Goal: Task Accomplishment & Management: Manage account settings

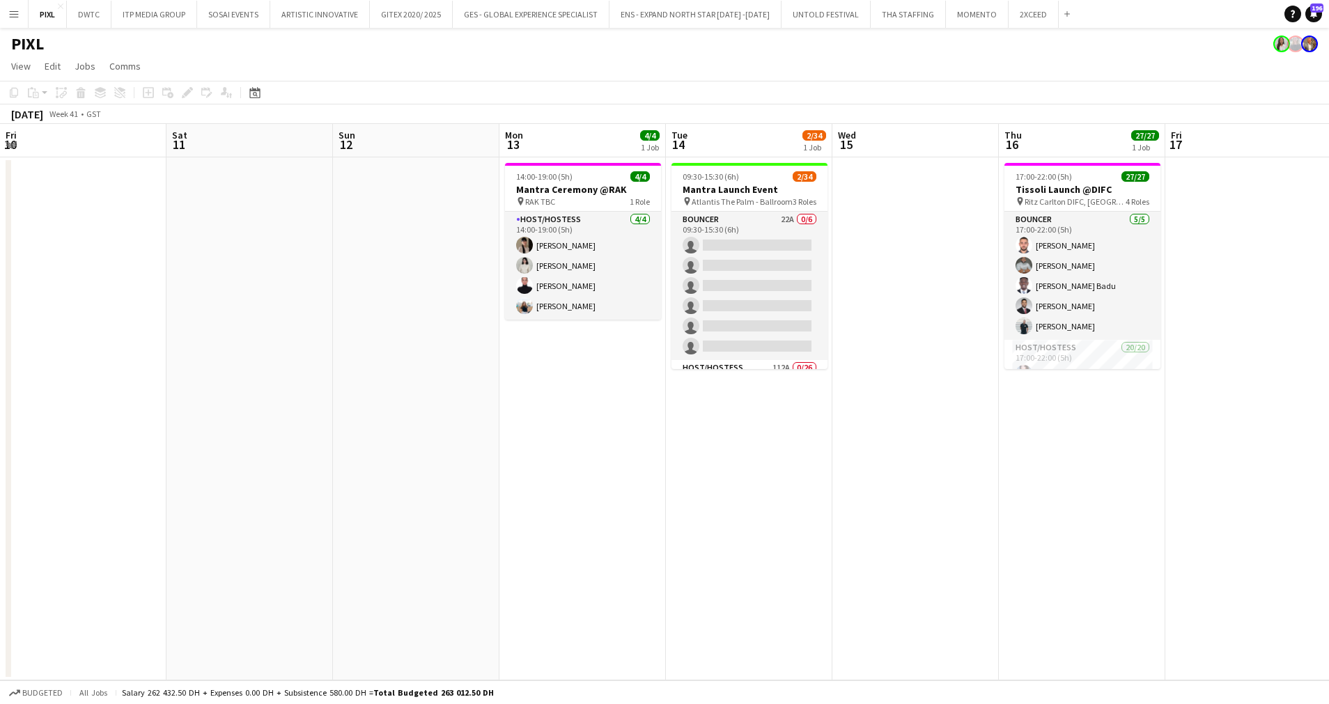
scroll to position [0, 354]
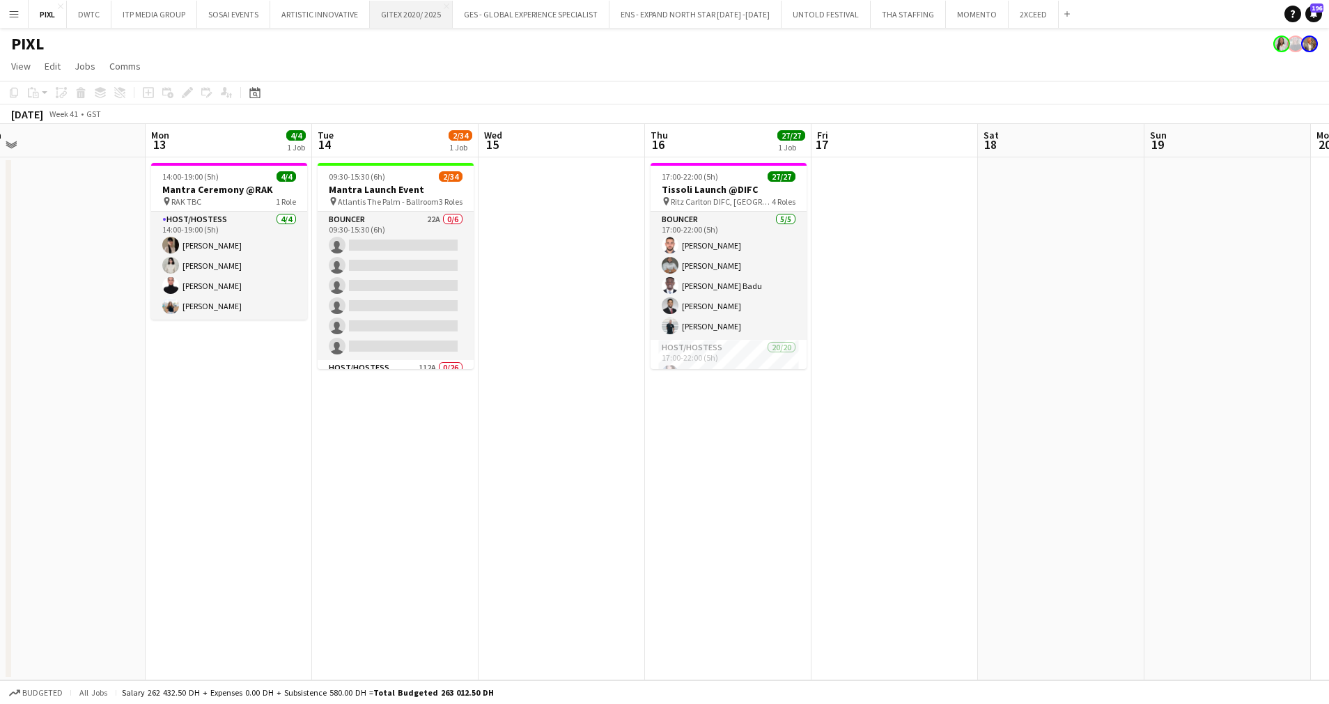
click at [403, 6] on button "GITEX 2020/ 2025 Close" at bounding box center [411, 14] width 83 height 27
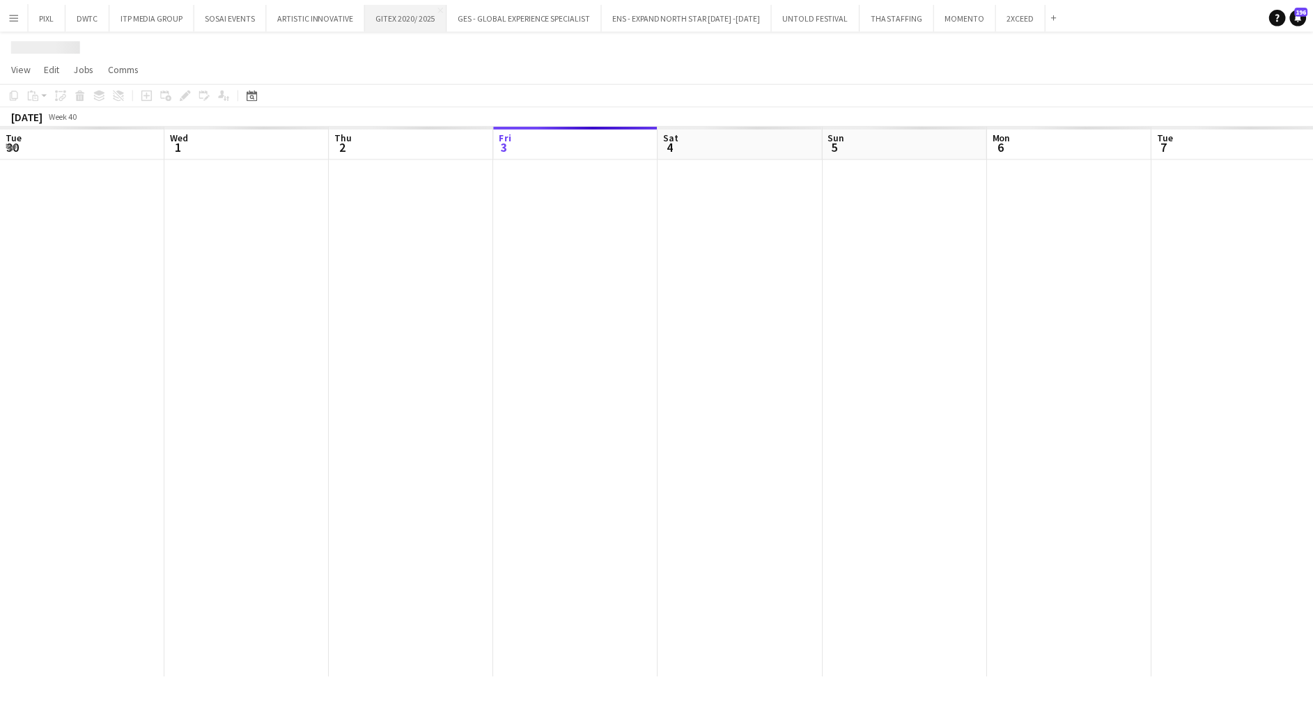
scroll to position [0, 333]
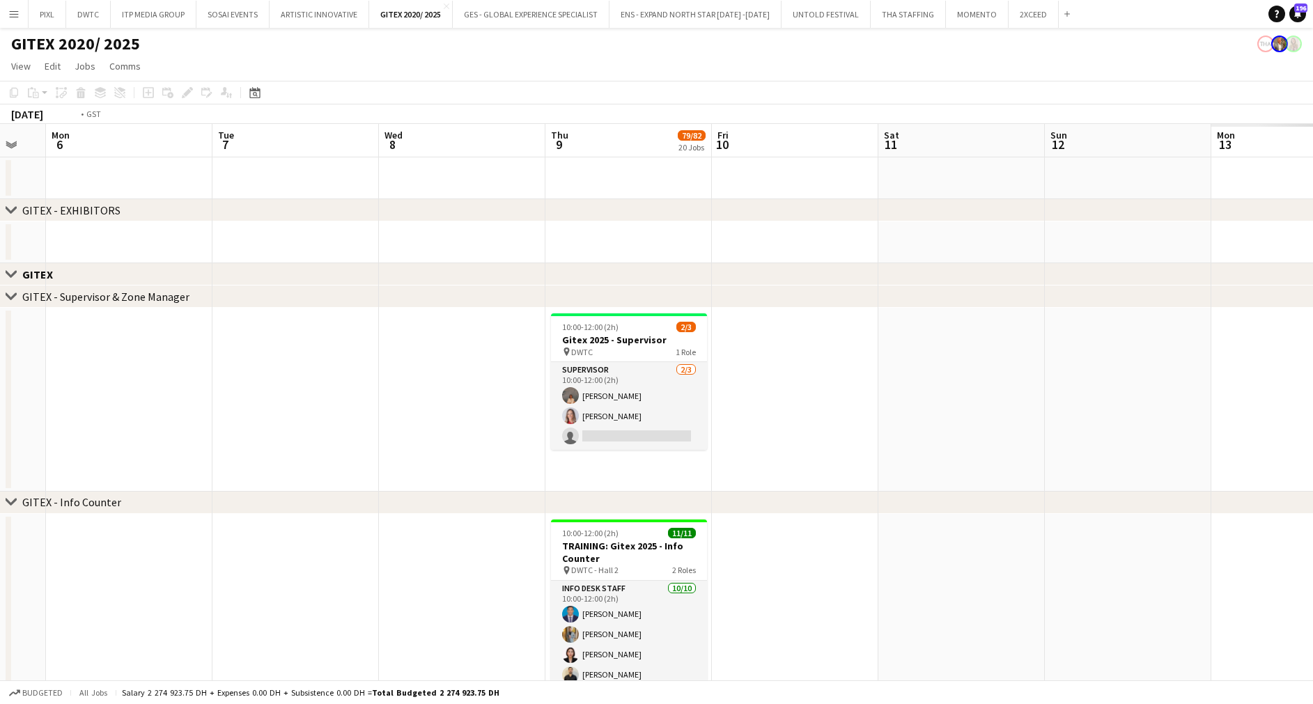
drag, startPoint x: 1069, startPoint y: 594, endPoint x: 237, endPoint y: 566, distance: 832.7
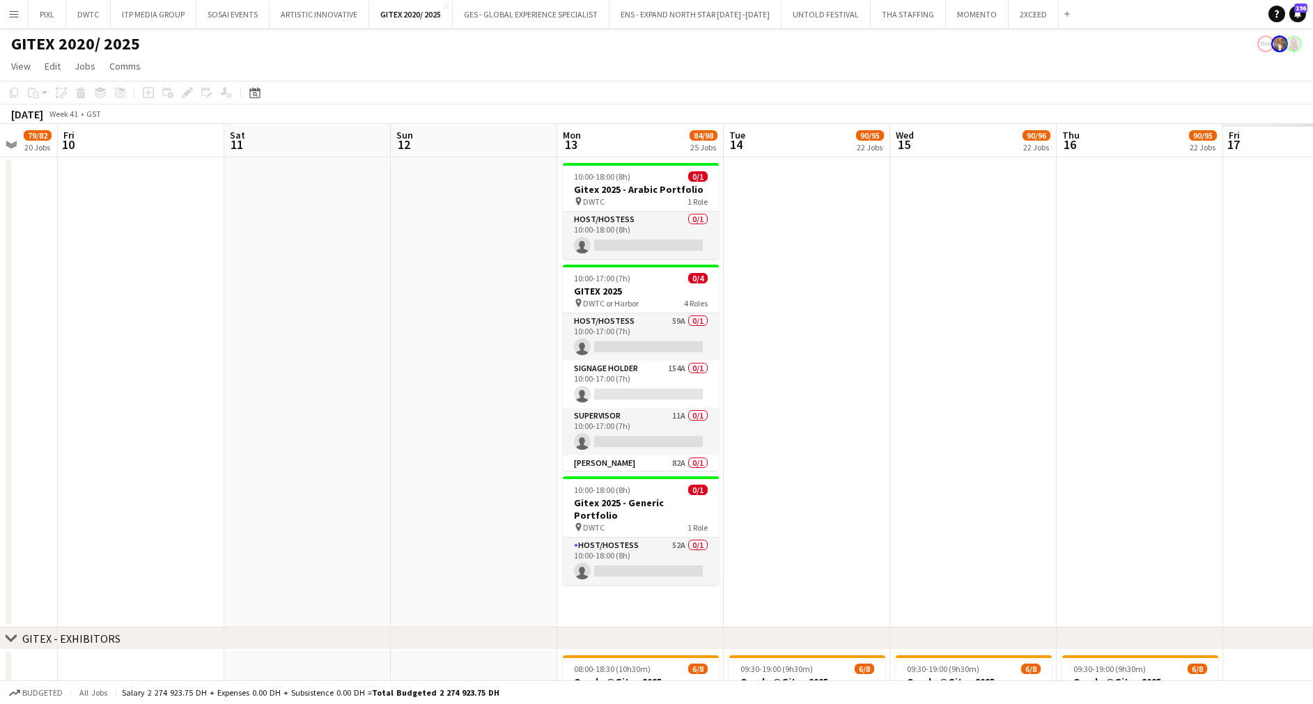
drag, startPoint x: 926, startPoint y: 352, endPoint x: 134, endPoint y: 421, distance: 794.2
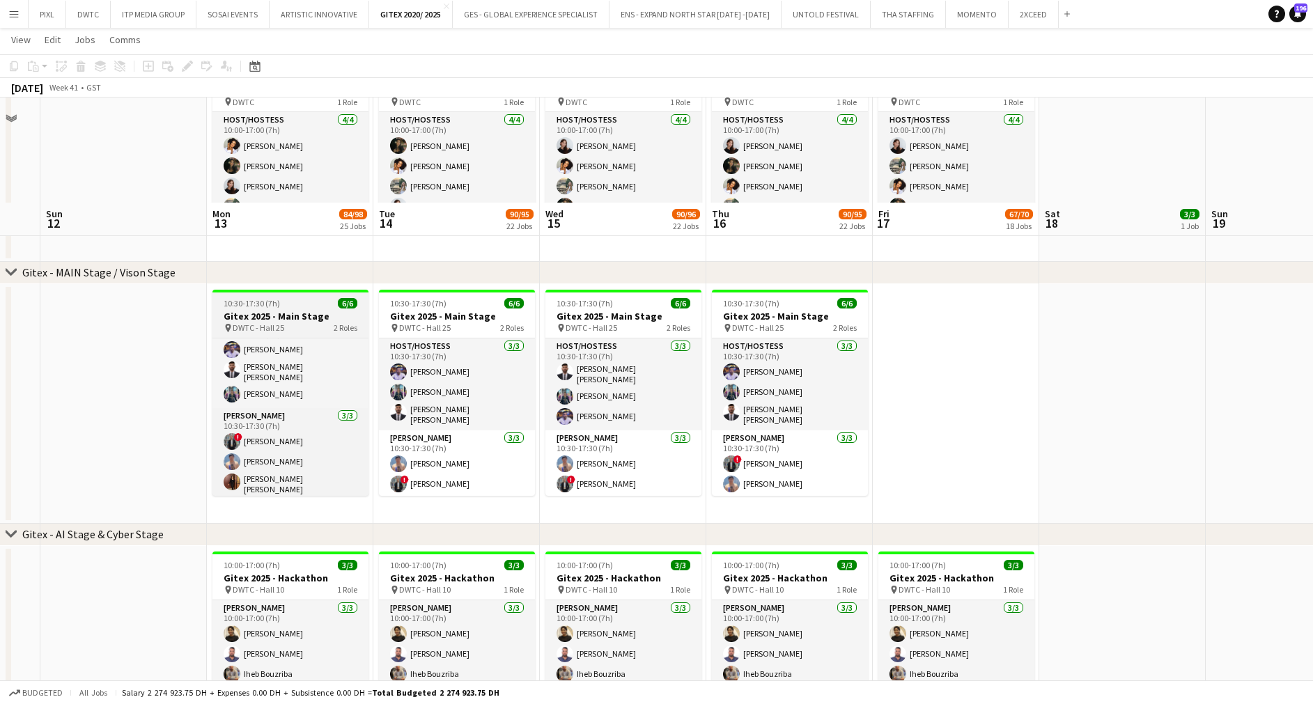
scroll to position [0, 0]
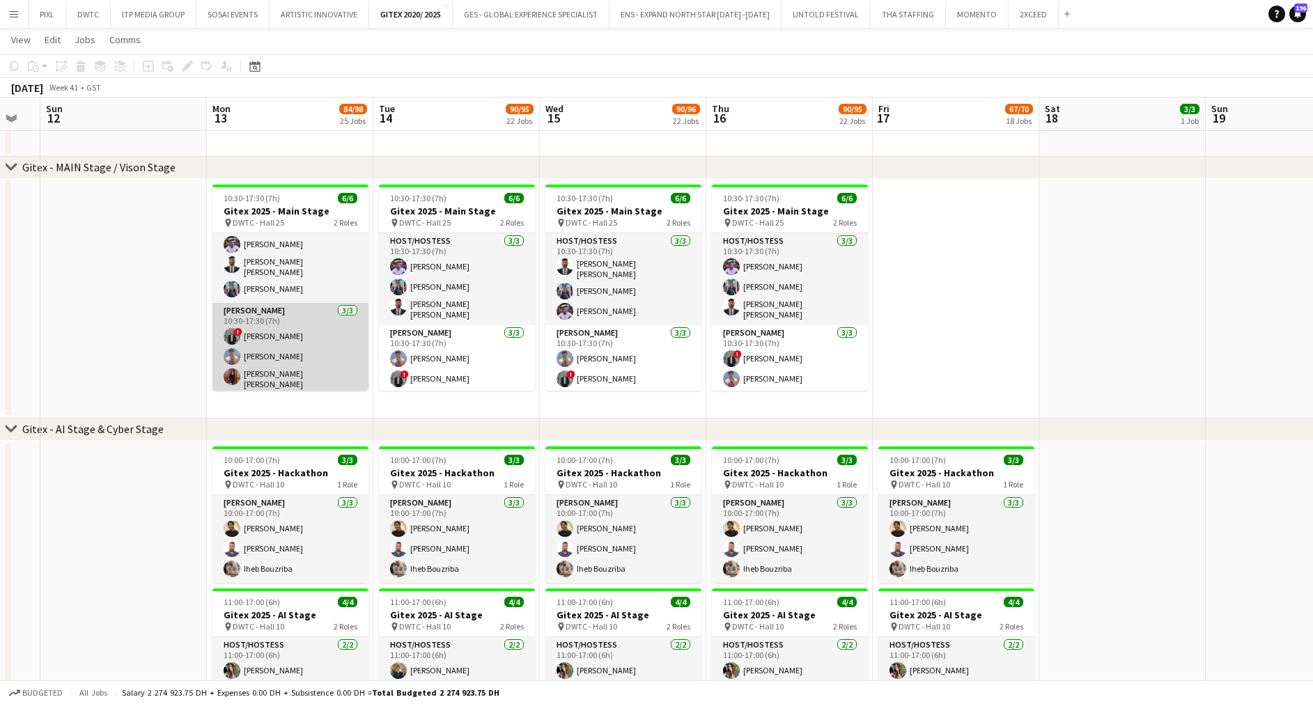
click at [324, 361] on app-card-role "[PERSON_NAME] [DATE] 10:30-17:30 (7h) ! [PERSON_NAME] Elasfory [PERSON_NAME] [P…" at bounding box center [290, 349] width 156 height 92
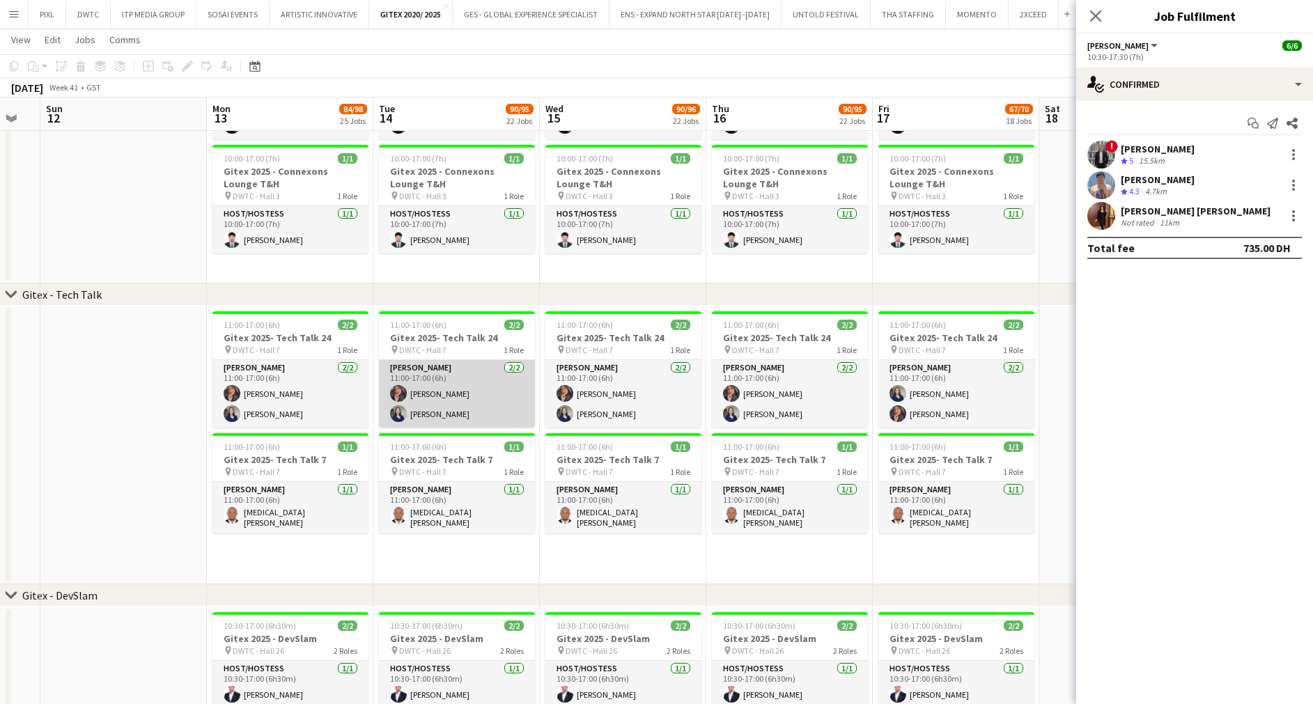
click at [451, 389] on app-card-role "[PERSON_NAME] [DATE] 11:00-17:00 (6h) [PERSON_NAME] [PERSON_NAME]" at bounding box center [457, 394] width 156 height 68
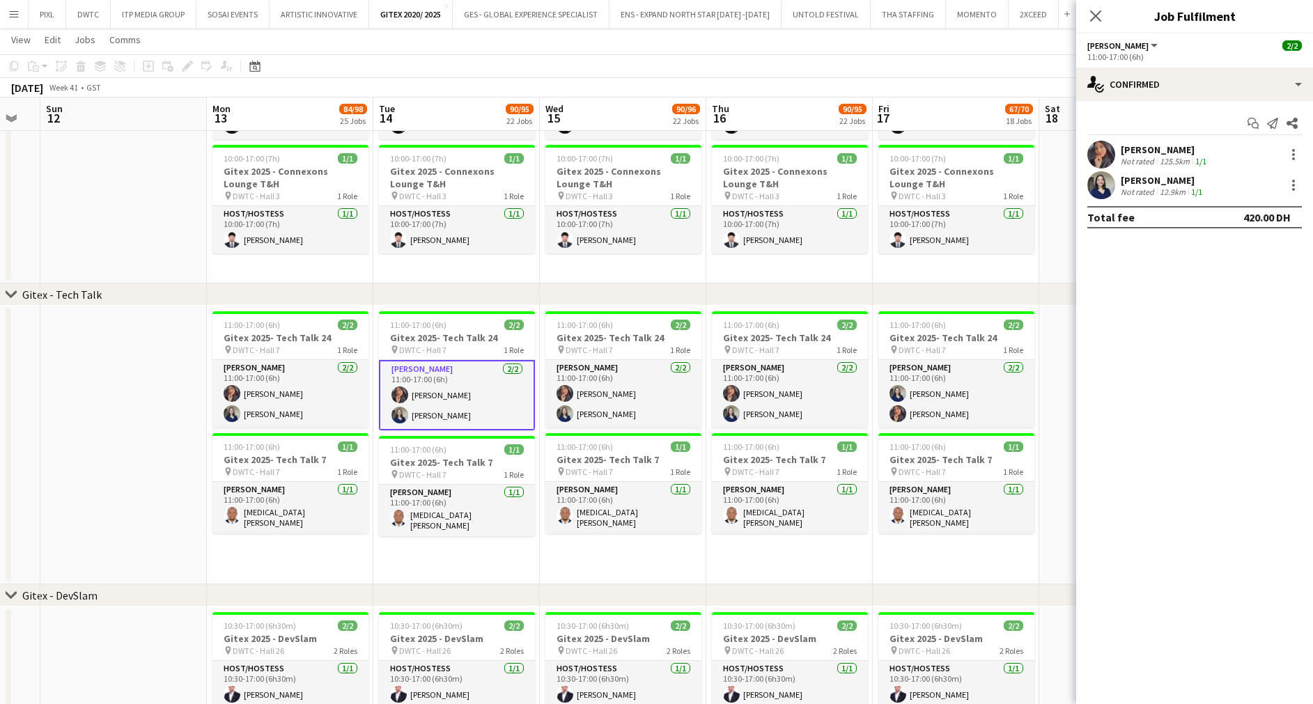
click at [1123, 157] on div "Not rated" at bounding box center [1139, 161] width 36 height 10
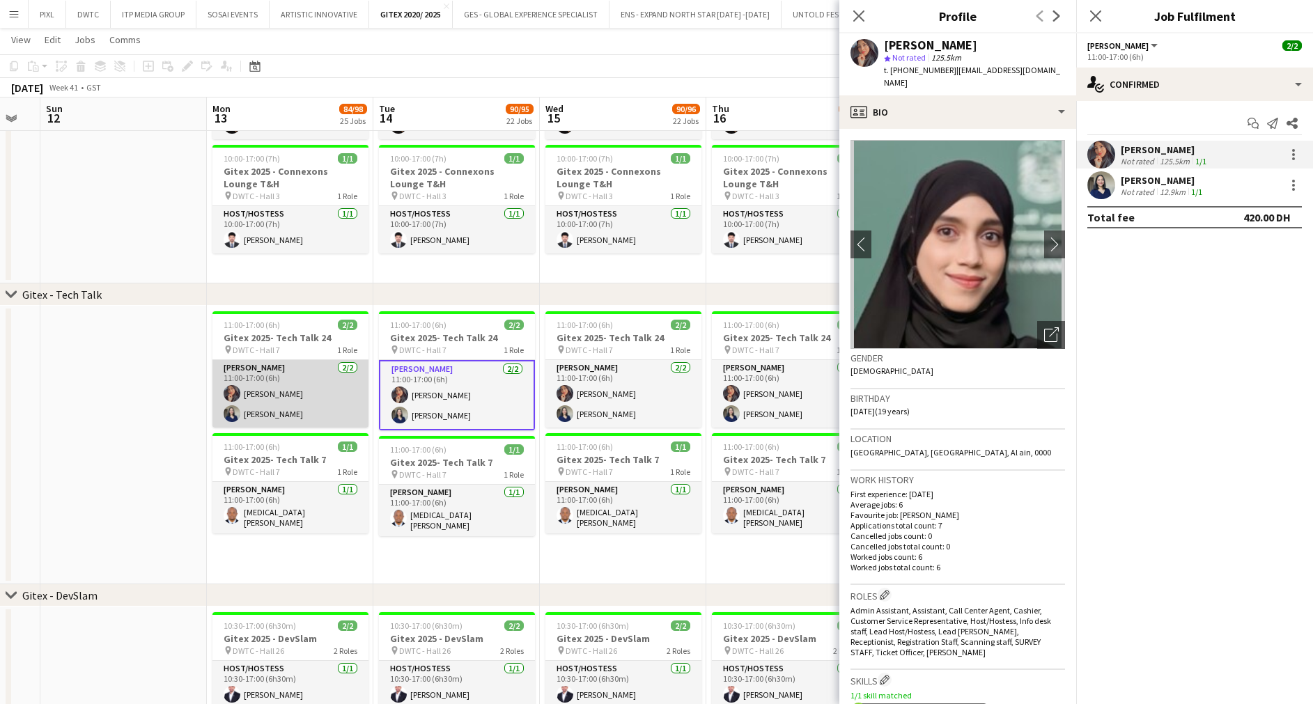
click at [302, 390] on app-card-role "[PERSON_NAME] [DATE] 11:00-17:00 (6h) [PERSON_NAME] [PERSON_NAME]" at bounding box center [290, 394] width 156 height 68
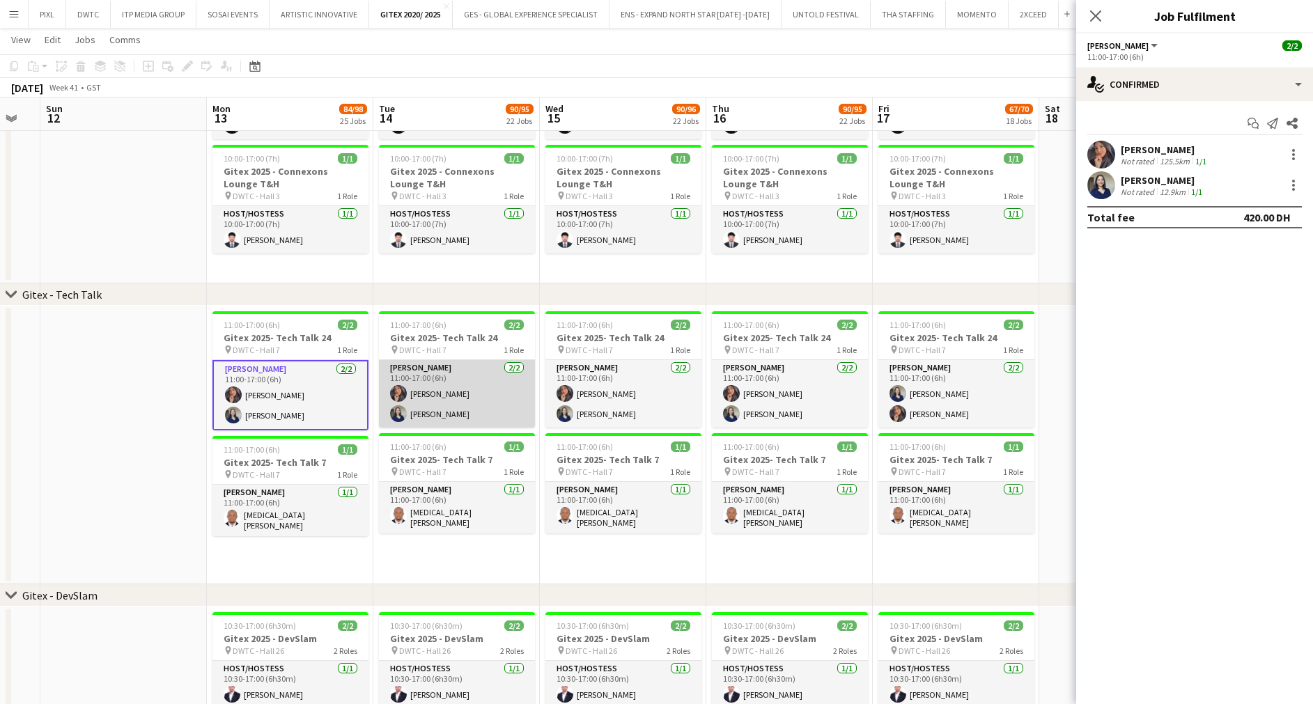
click at [467, 384] on app-card-role "[PERSON_NAME] [DATE] 11:00-17:00 (6h) [PERSON_NAME] [PERSON_NAME]" at bounding box center [457, 394] width 156 height 68
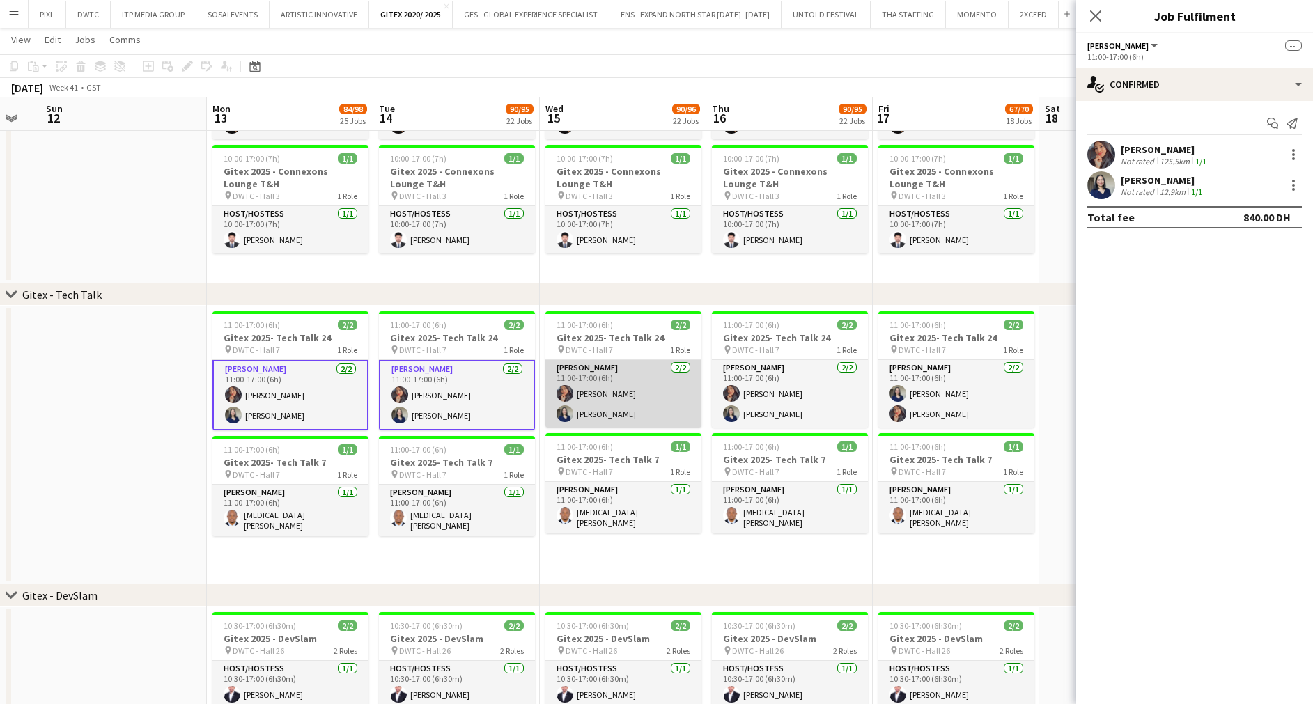
click at [586, 383] on app-card-role "[PERSON_NAME] [DATE] 11:00-17:00 (6h) [PERSON_NAME] [PERSON_NAME]" at bounding box center [623, 394] width 156 height 68
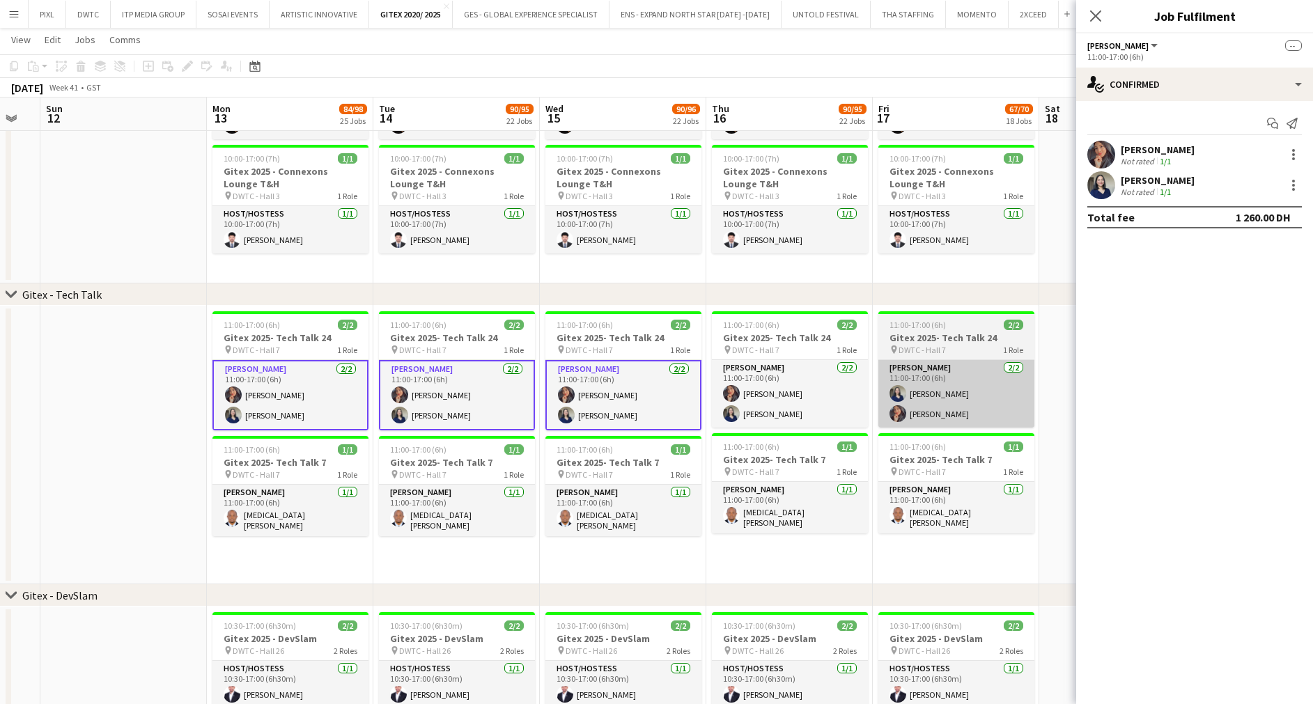
drag, startPoint x: 756, startPoint y: 387, endPoint x: 1007, endPoint y: 388, distance: 250.7
click at [758, 387] on app-card-role "[PERSON_NAME] [DATE] 11:00-17:00 (6h) [PERSON_NAME] [PERSON_NAME]" at bounding box center [790, 394] width 156 height 68
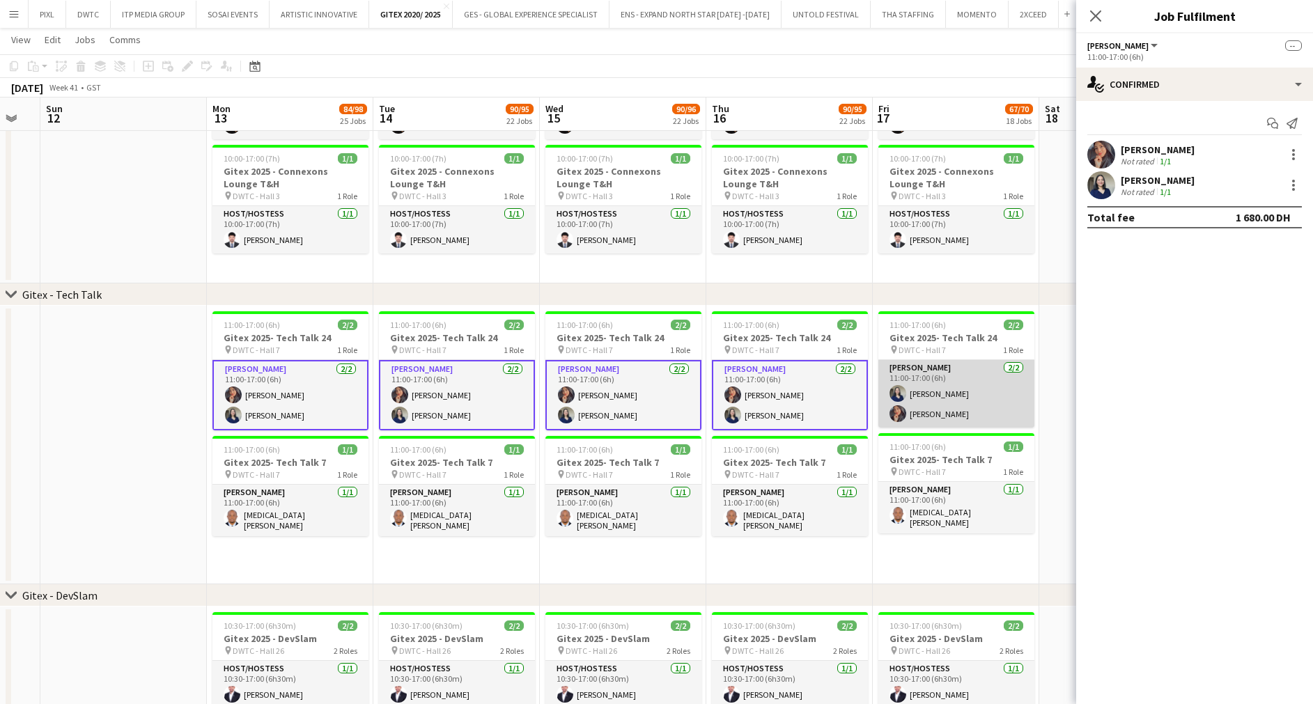
scroll to position [0, 458]
click at [978, 391] on app-card-role "[PERSON_NAME] [DATE] 11:00-17:00 (6h) [PERSON_NAME] [PERSON_NAME]" at bounding box center [957, 394] width 156 height 68
click at [1294, 153] on div at bounding box center [1293, 154] width 17 height 17
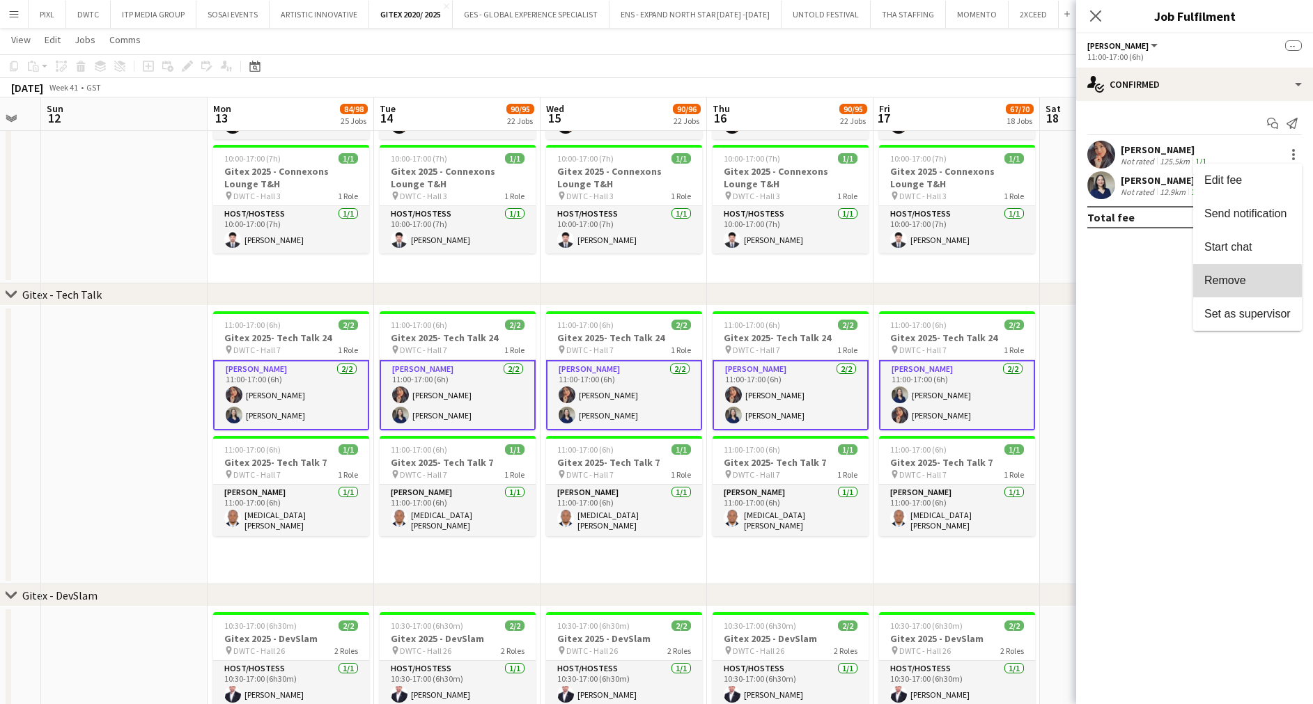
click at [1233, 283] on span "Remove" at bounding box center [1225, 280] width 42 height 12
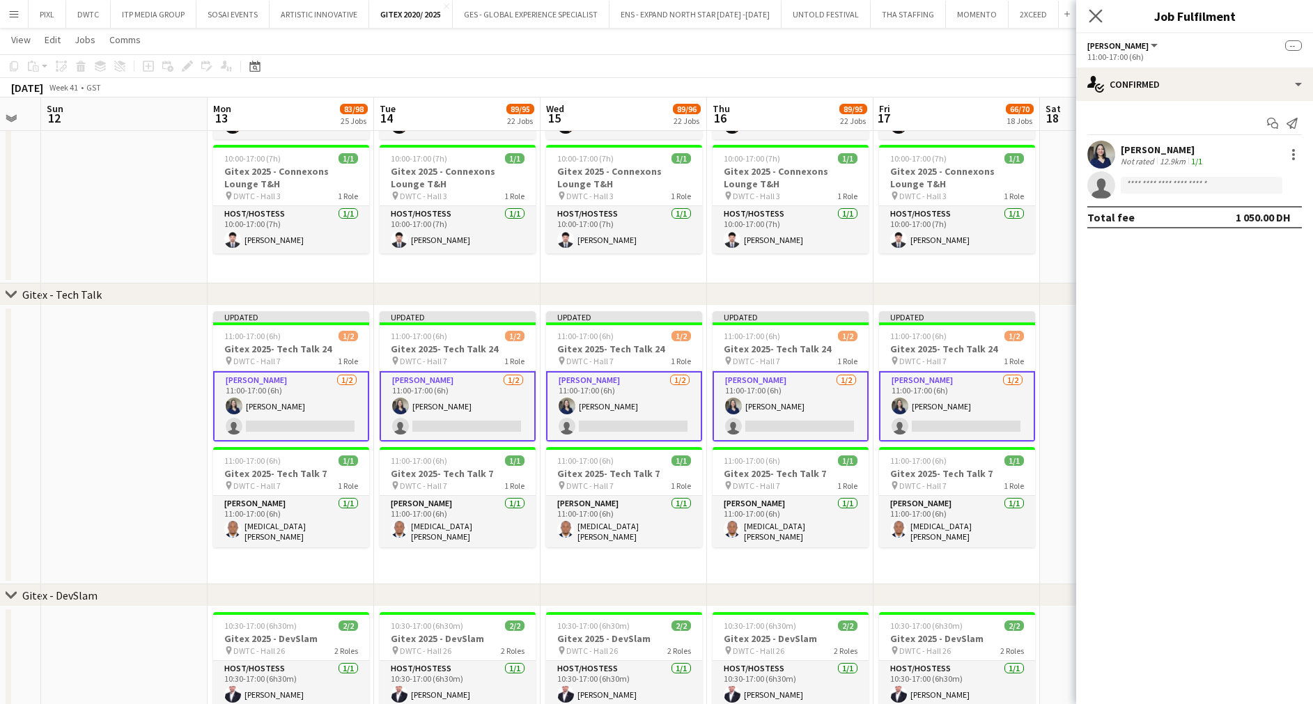
click at [1087, 14] on app-icon "Close pop-in" at bounding box center [1096, 16] width 20 height 20
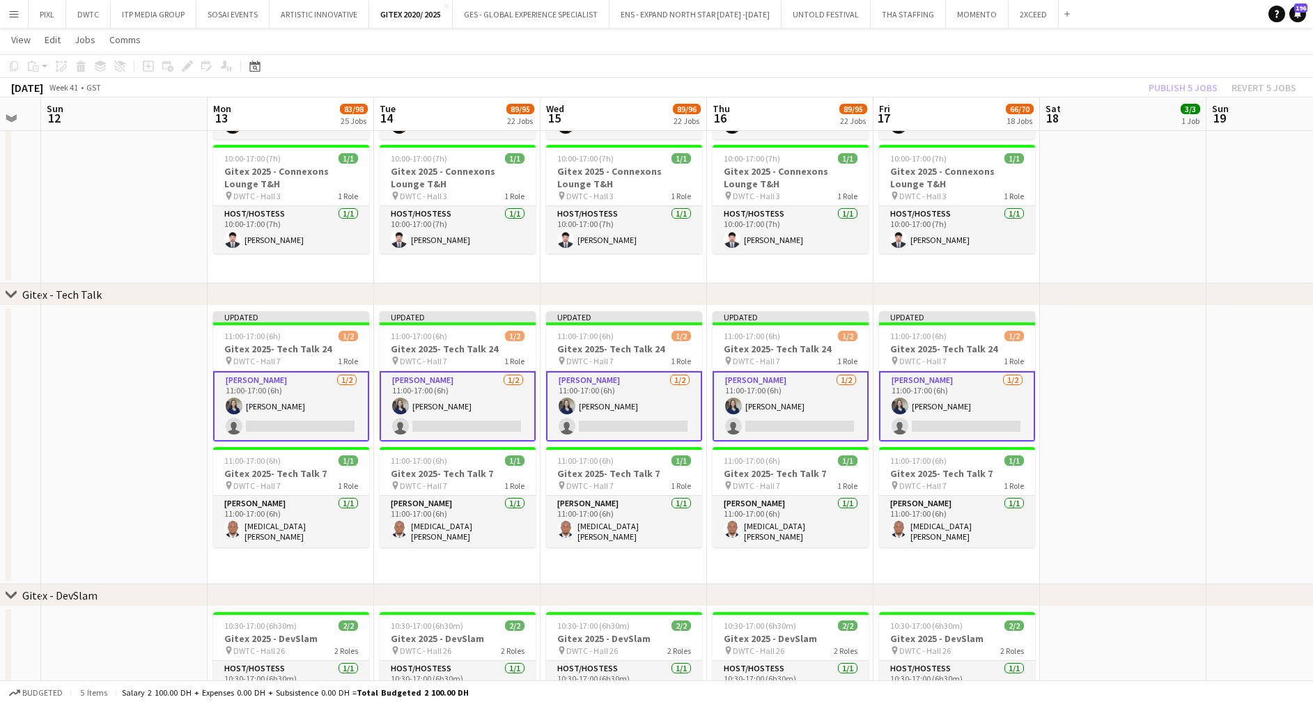
click at [1189, 84] on div "Publish 5 jobs Revert 5 jobs" at bounding box center [1222, 88] width 181 height 18
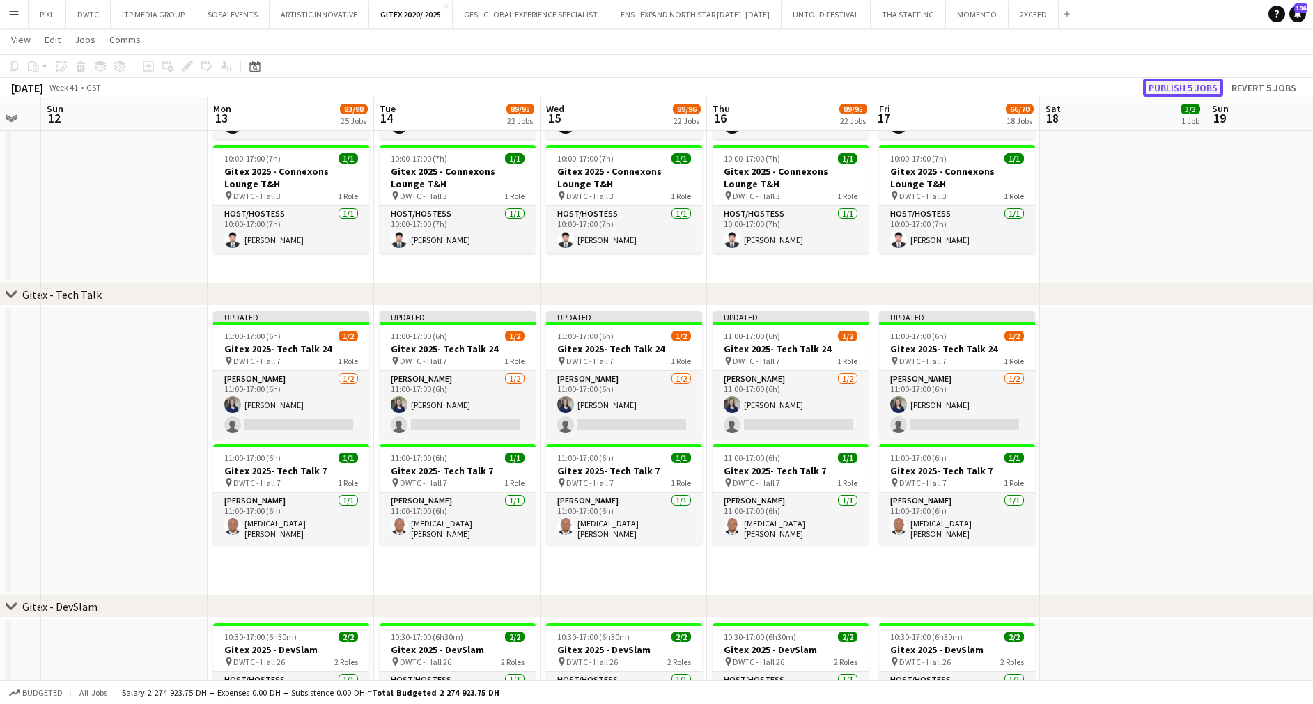
click at [1181, 84] on button "Publish 5 jobs" at bounding box center [1183, 88] width 80 height 18
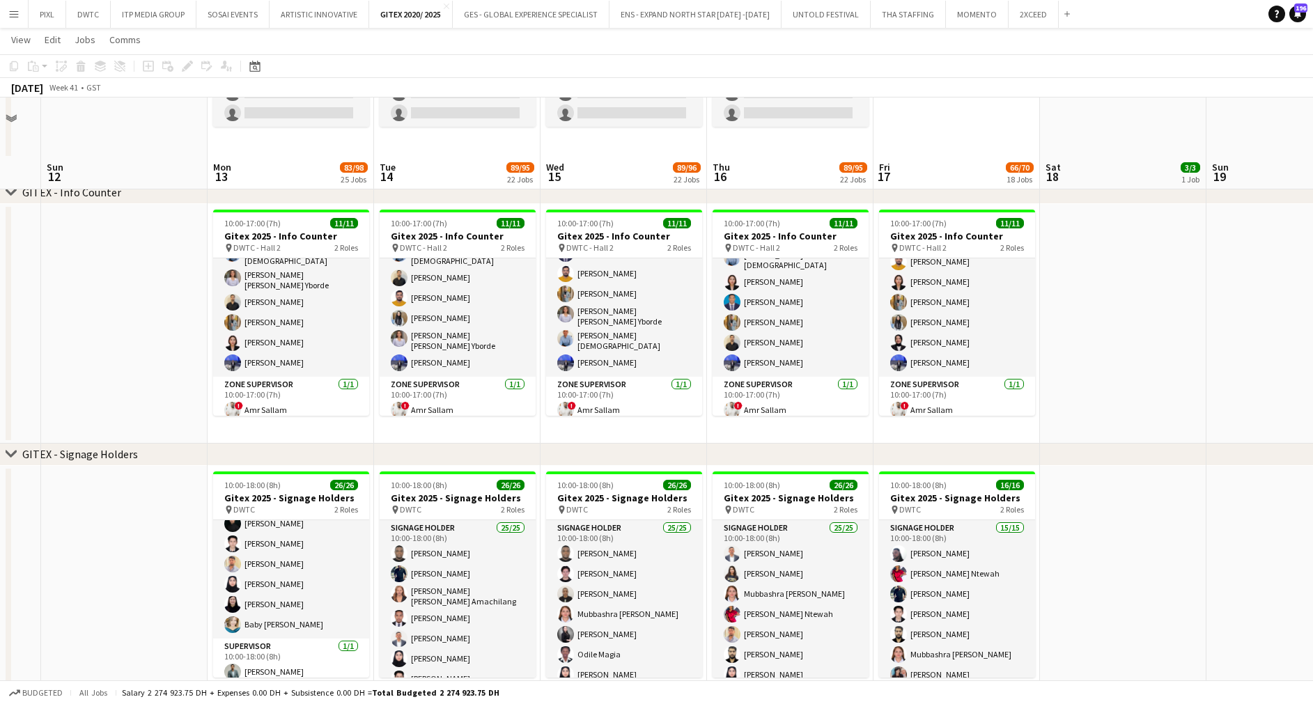
scroll to position [1462, 0]
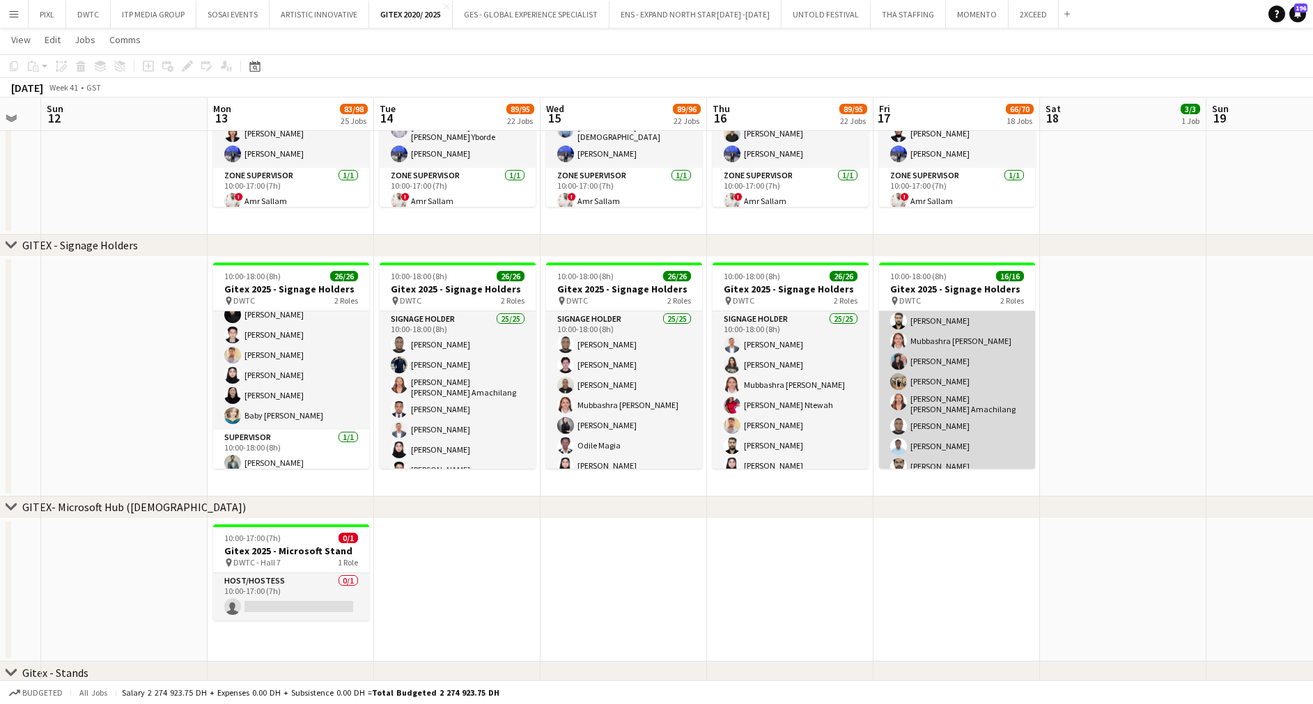
click at [945, 364] on app-card-role "Signage Holder 15/15 10:00-18:00 (8h) [PERSON_NAME] [PERSON_NAME] Ntewah [PERSO…" at bounding box center [957, 374] width 156 height 334
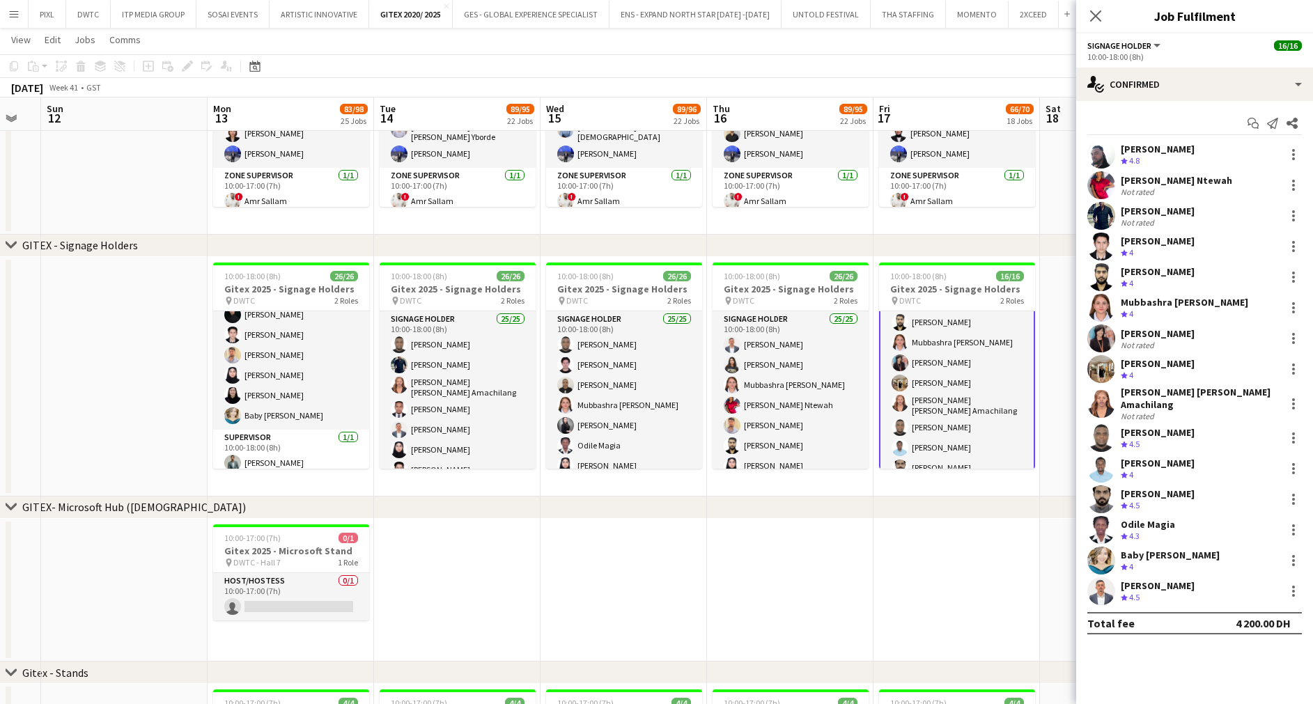
scroll to position [106, 0]
click at [1093, 19] on icon at bounding box center [1094, 15] width 13 height 13
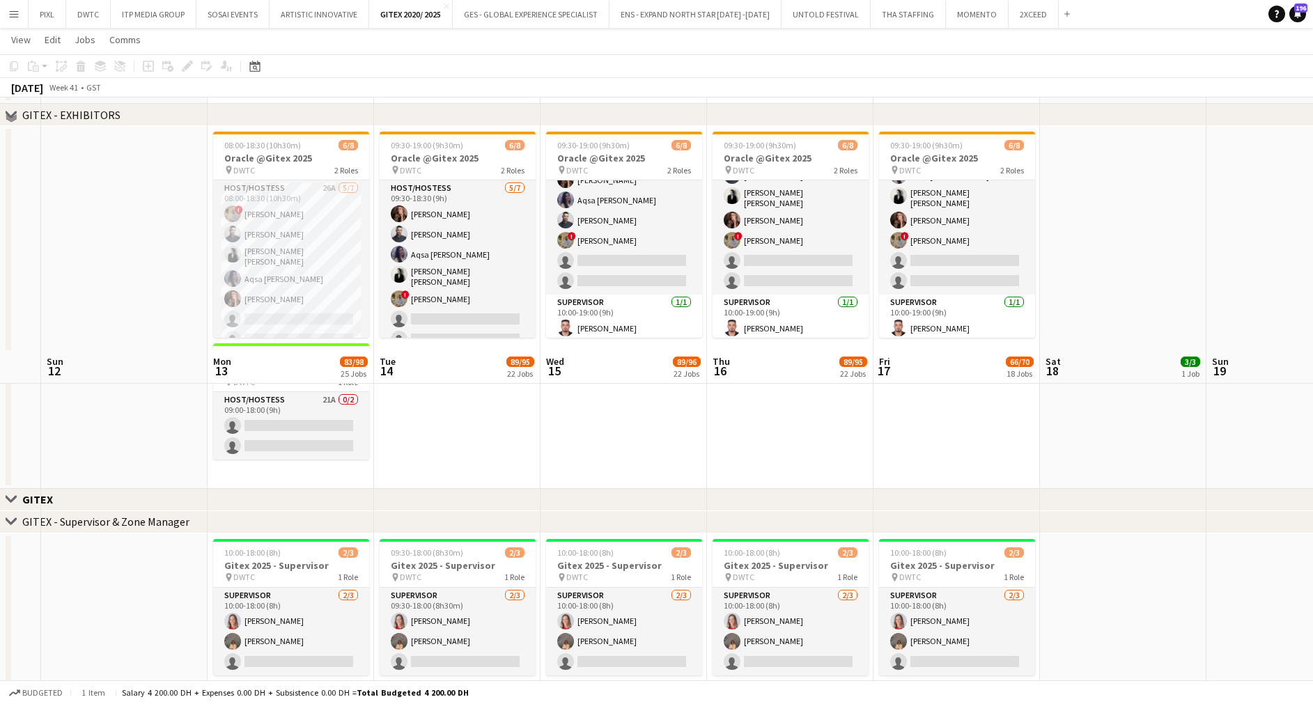
scroll to position [836, 0]
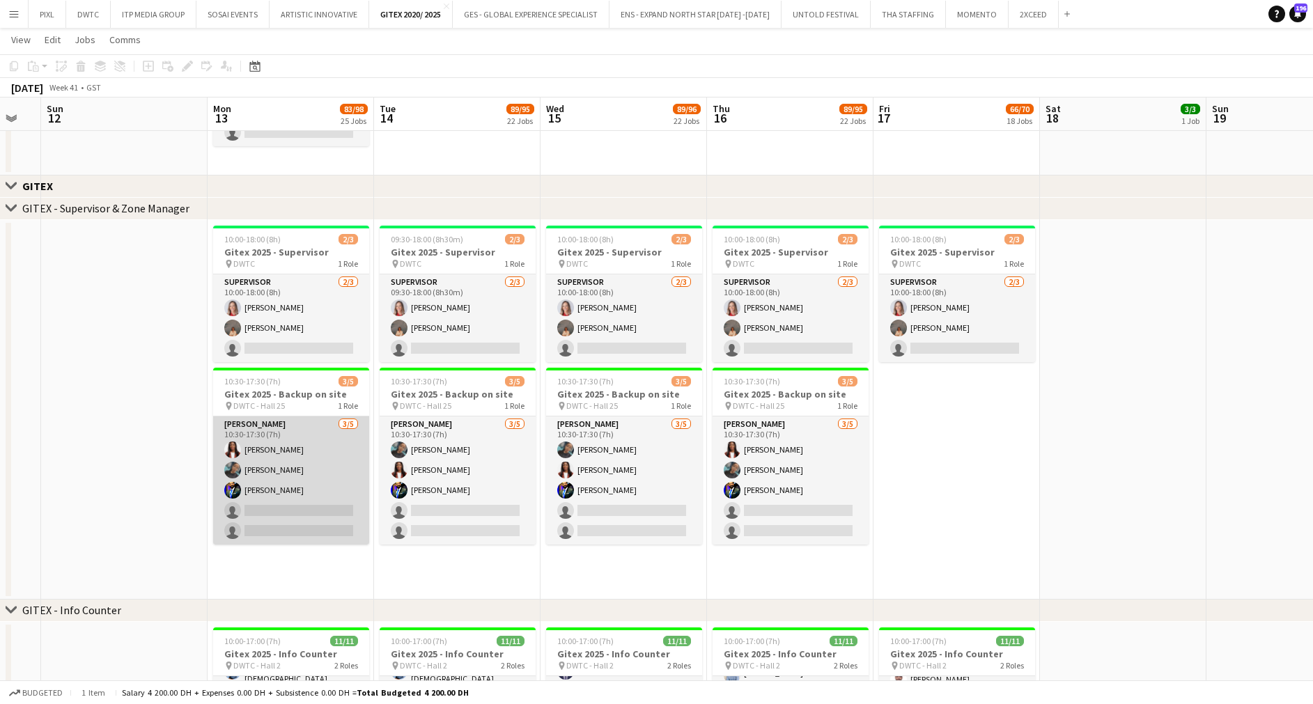
click at [295, 478] on app-card-role "[PERSON_NAME] [DATE] 10:30-17:30 (7h) [PERSON_NAME] [PERSON_NAME] [PERSON_NAME]…" at bounding box center [291, 480] width 156 height 128
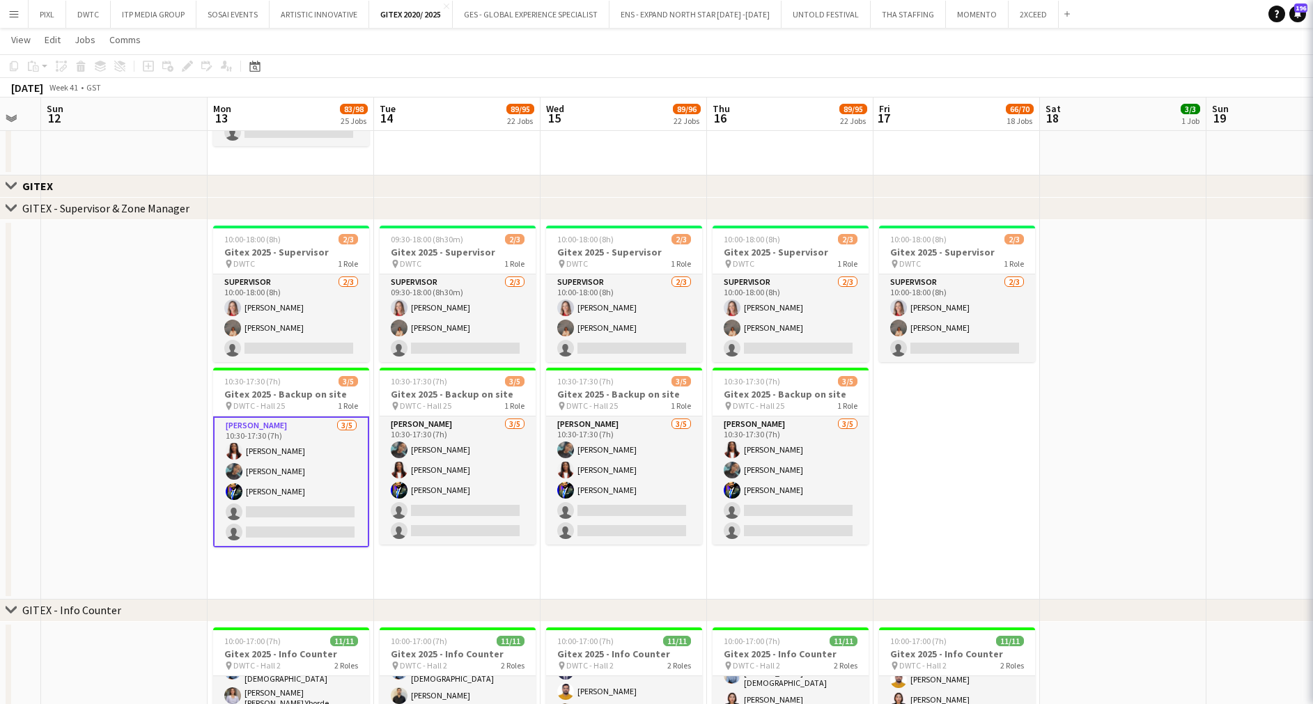
scroll to position [104, 0]
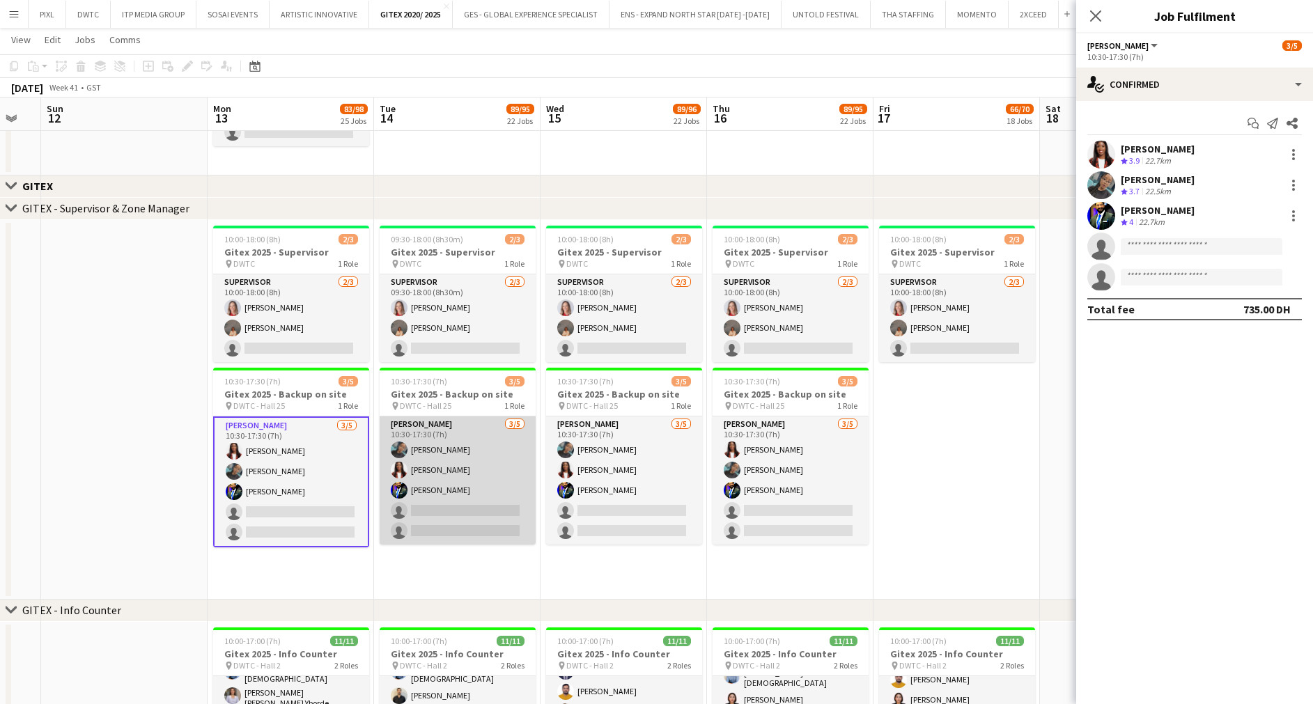
drag, startPoint x: 456, startPoint y: 496, endPoint x: 507, endPoint y: 490, distance: 51.1
click at [458, 496] on app-card-role "[PERSON_NAME] [DATE] 10:30-17:30 (7h) [PERSON_NAME] [PERSON_NAME] [PERSON_NAME]…" at bounding box center [458, 480] width 156 height 128
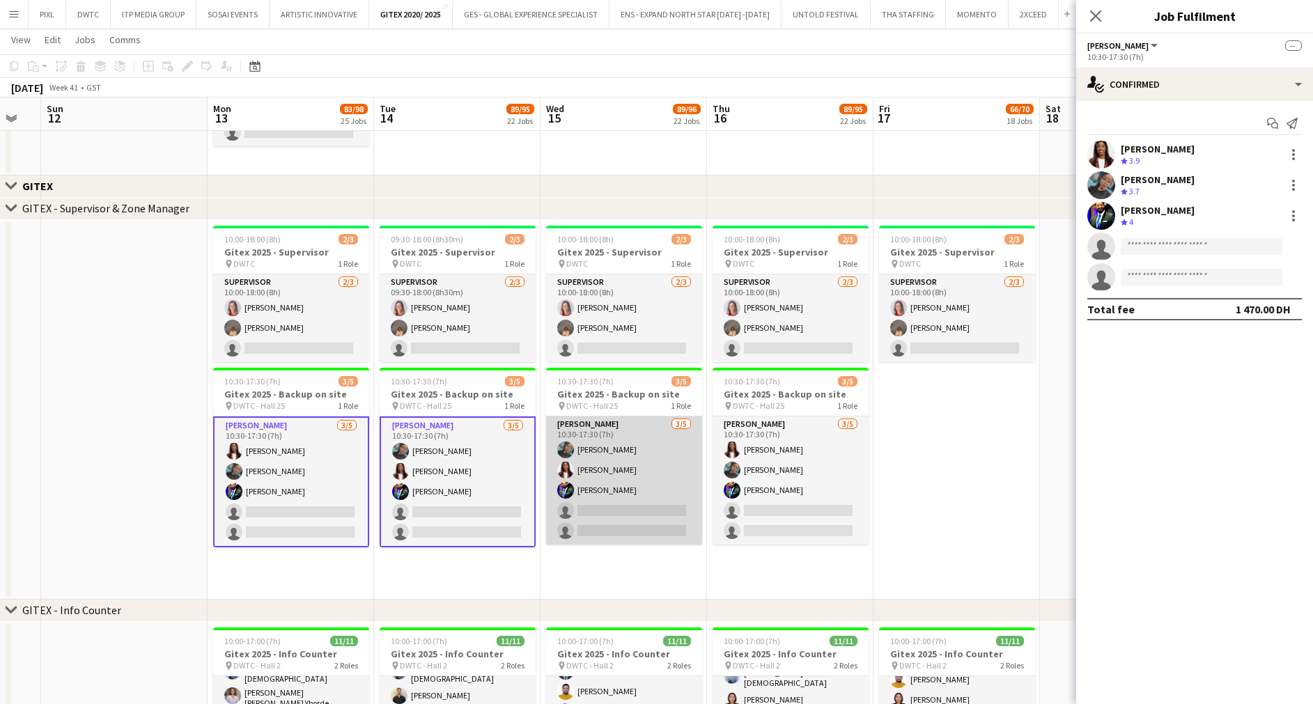
scroll to position [0, 457]
click at [617, 481] on app-card-role "[PERSON_NAME] [DATE] 10:30-17:30 (7h) [PERSON_NAME] [PERSON_NAME] [PERSON_NAME]…" at bounding box center [625, 480] width 156 height 128
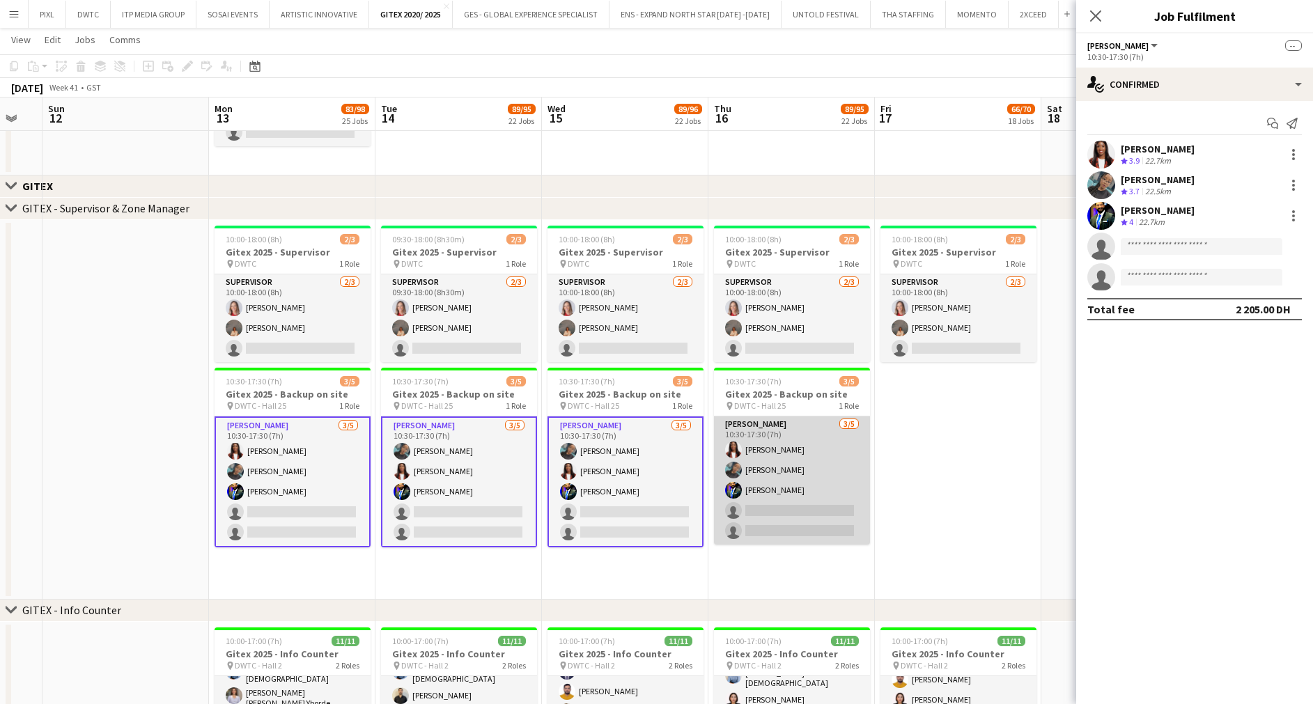
click at [757, 478] on app-card-role "[PERSON_NAME] [DATE] 10:30-17:30 (7h) [PERSON_NAME] [PERSON_NAME] [PERSON_NAME]…" at bounding box center [792, 480] width 156 height 128
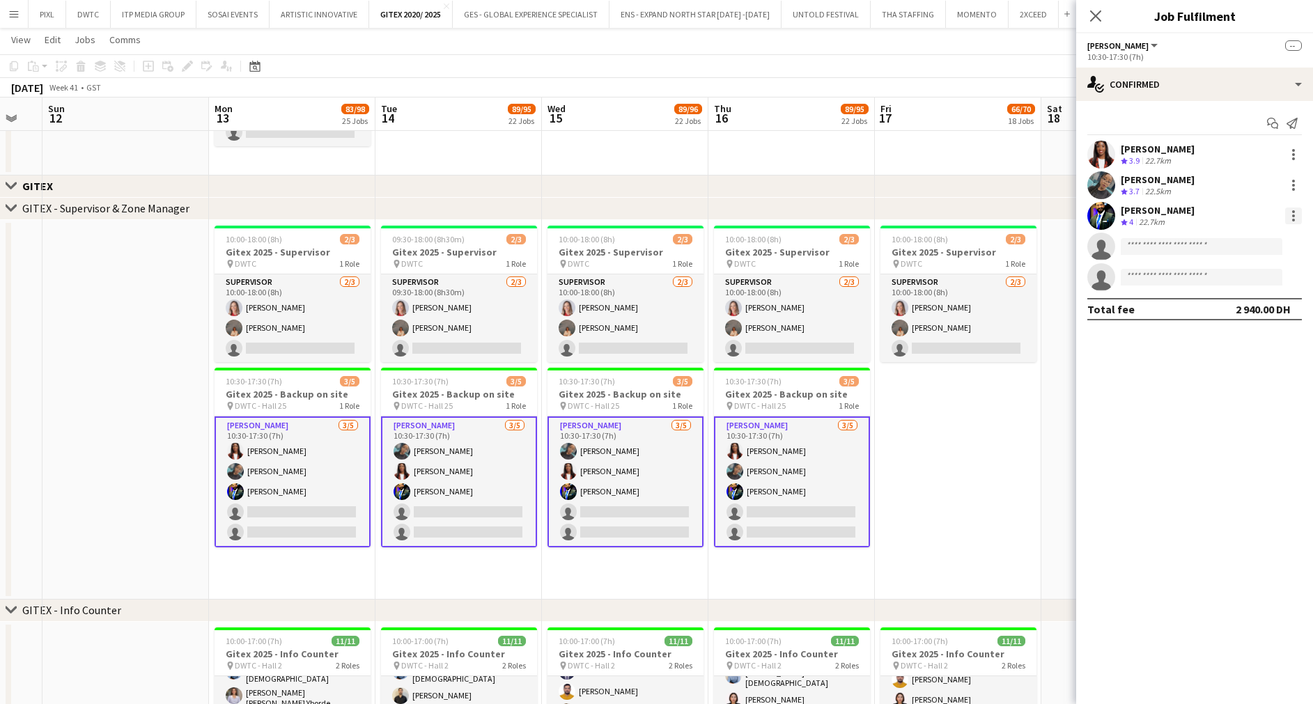
click at [1295, 214] on div at bounding box center [1293, 216] width 17 height 17
click at [1253, 336] on span "Remove" at bounding box center [1247, 342] width 86 height 13
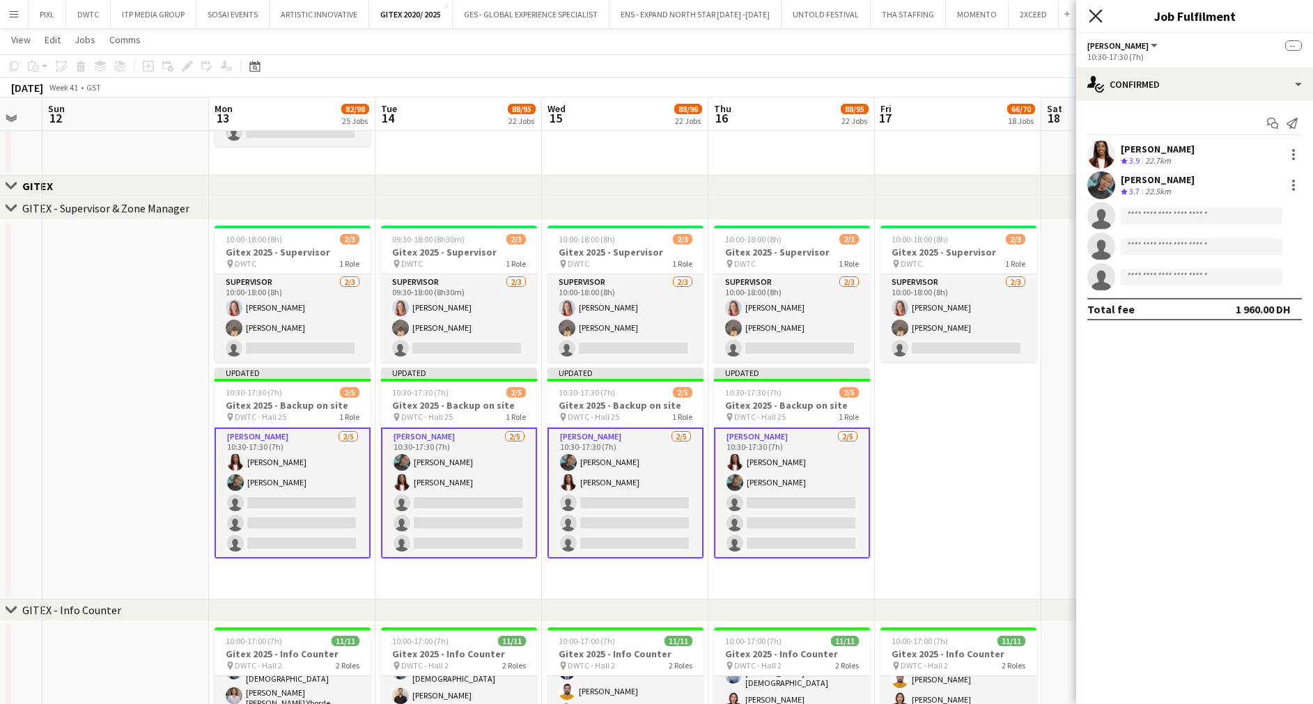
click at [1096, 14] on icon "Close pop-in" at bounding box center [1094, 15] width 13 height 13
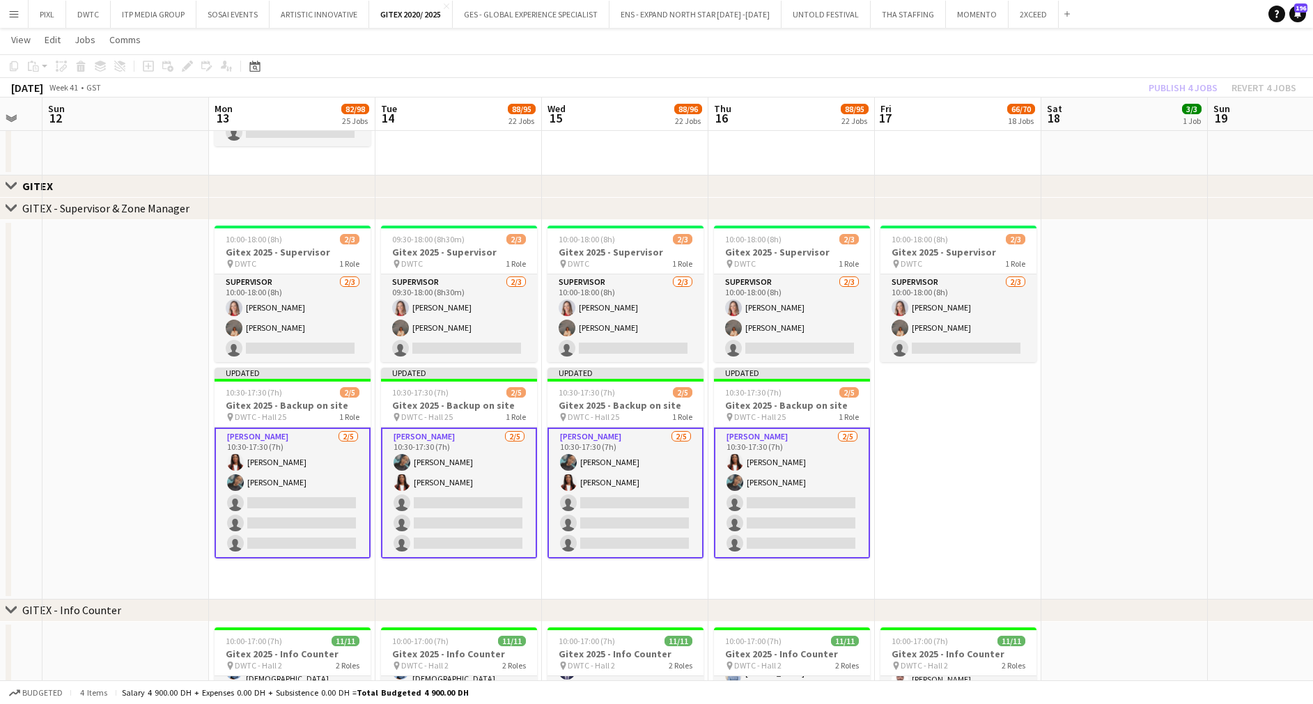
click at [1172, 84] on div "Publish 4 jobs Revert 4 jobs" at bounding box center [1222, 88] width 181 height 18
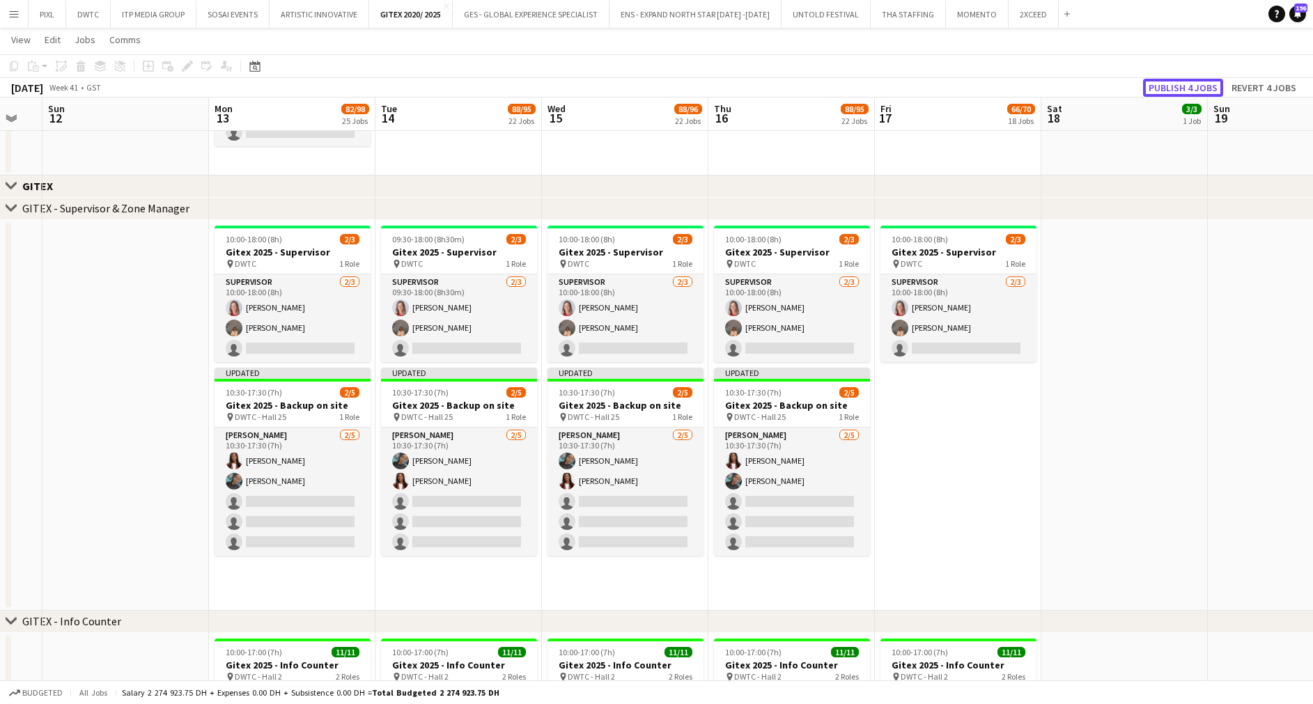
click at [1172, 84] on button "Publish 4 jobs" at bounding box center [1183, 88] width 80 height 18
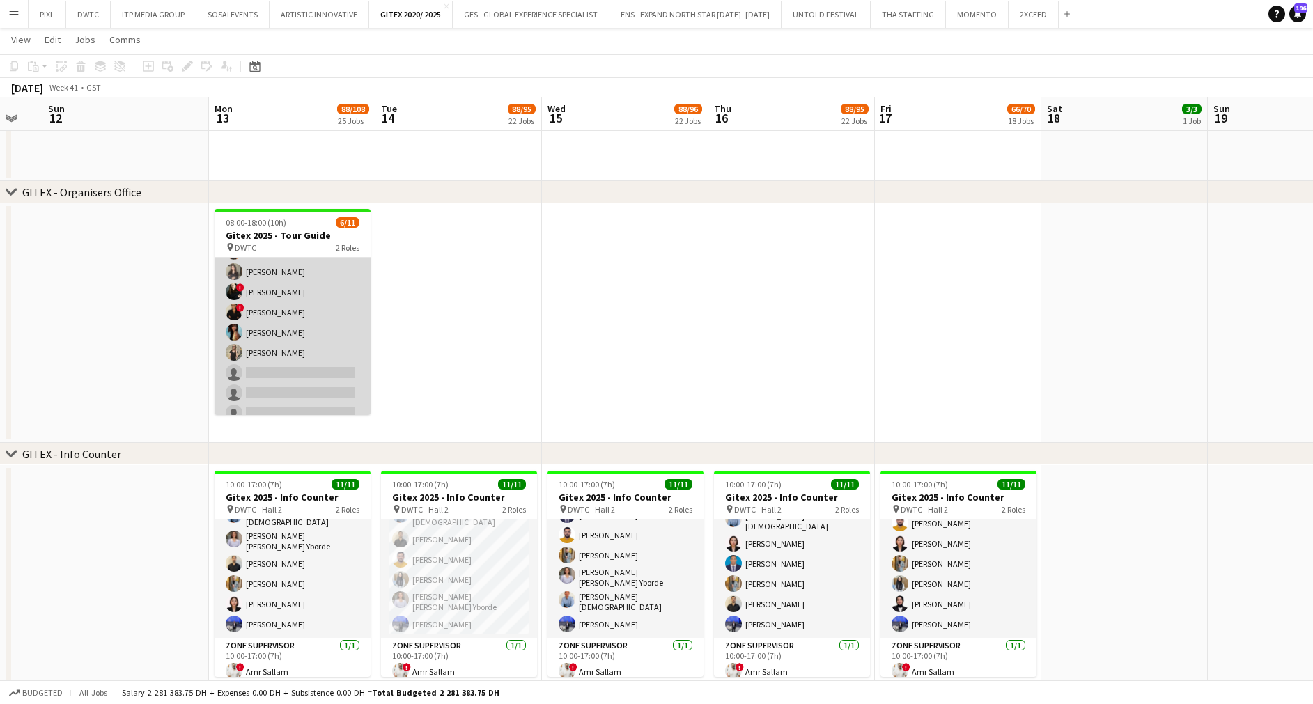
scroll to position [104, 0]
click at [290, 345] on app-card-role "VIP Host/Hostess [DATE] 09:00-18:00 (9h) [PERSON_NAME] [PERSON_NAME] ! [PERSON_…" at bounding box center [292, 315] width 156 height 229
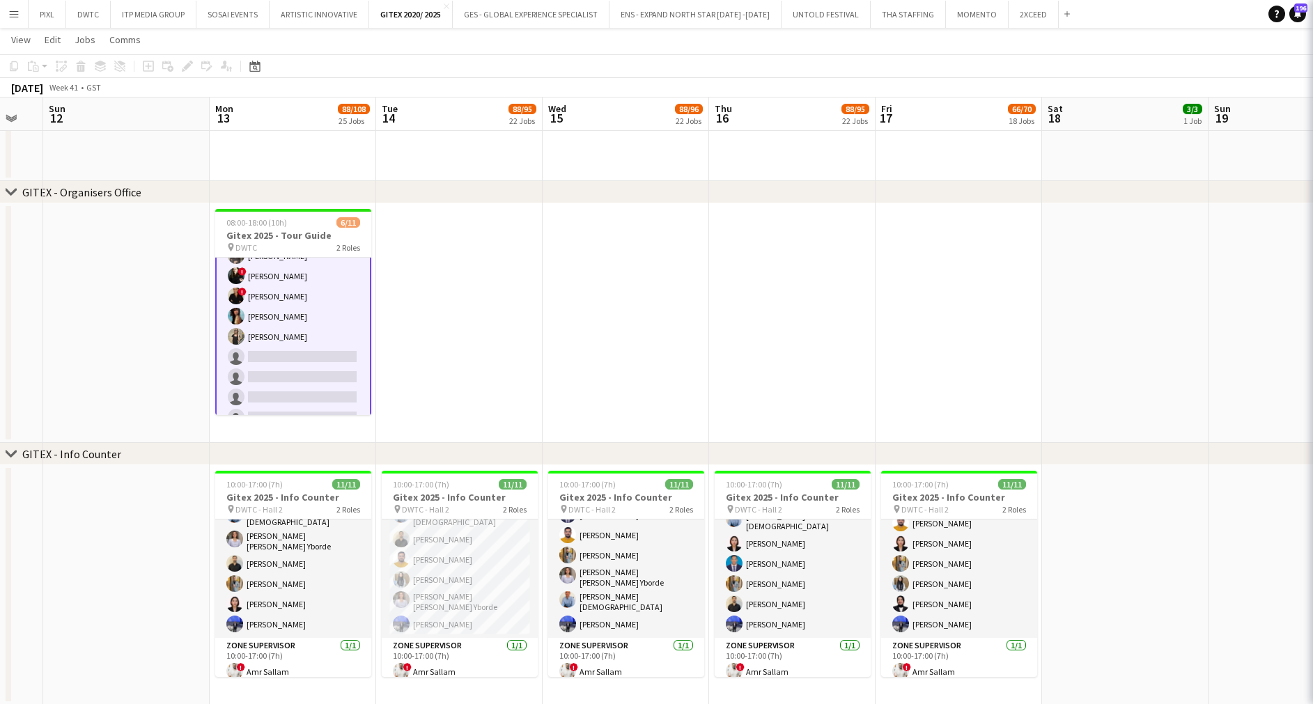
scroll to position [106, 0]
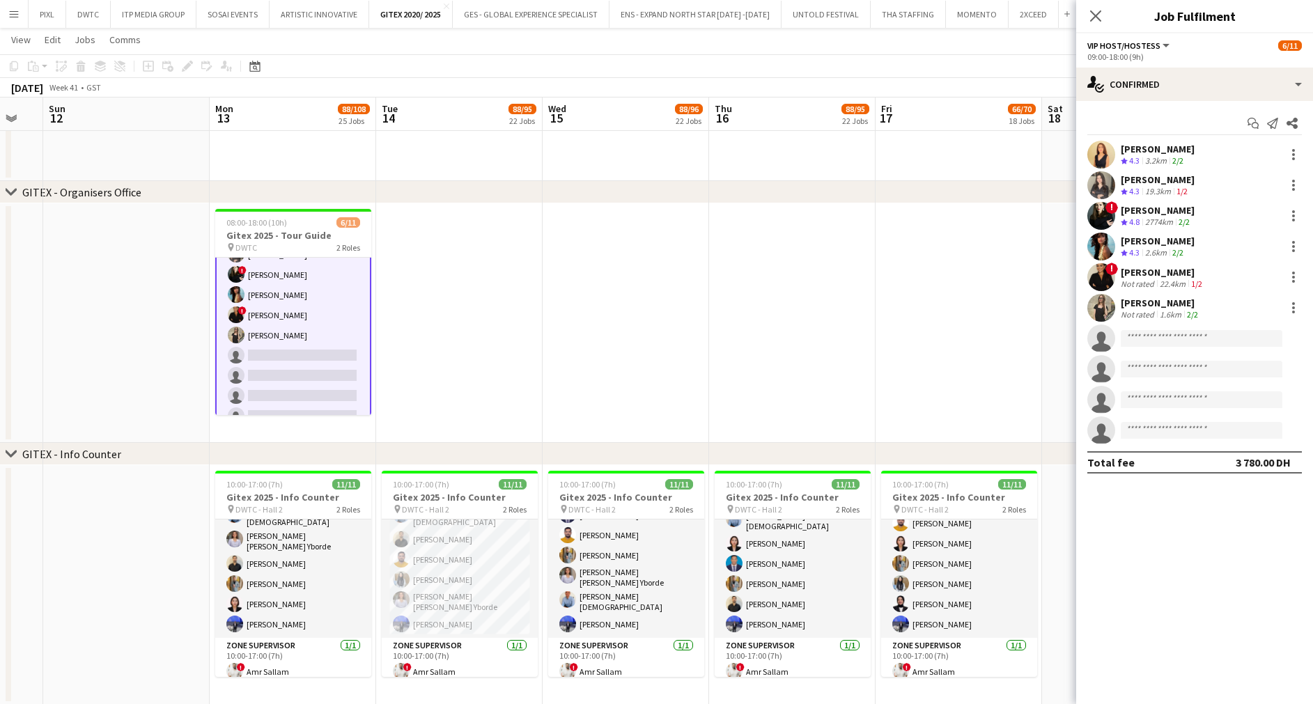
click at [1134, 180] on div "[PERSON_NAME]" at bounding box center [1158, 179] width 74 height 13
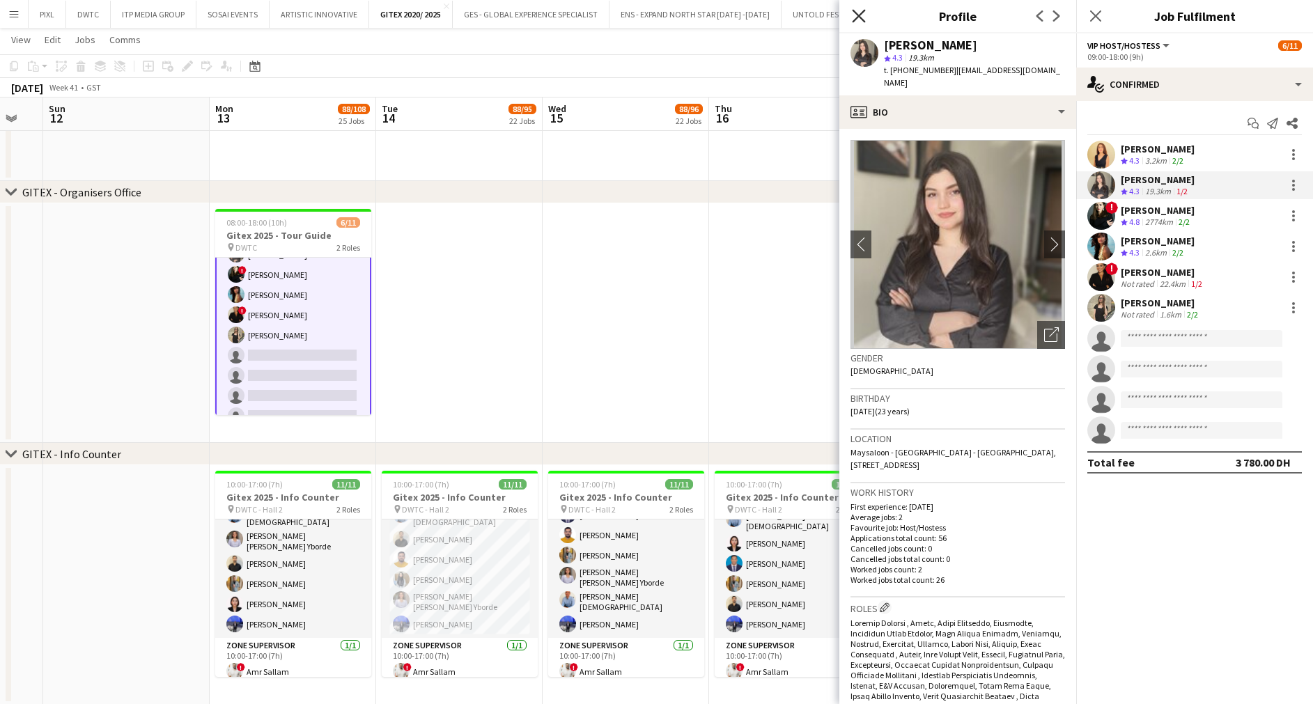
click at [859, 15] on icon at bounding box center [858, 15] width 13 height 13
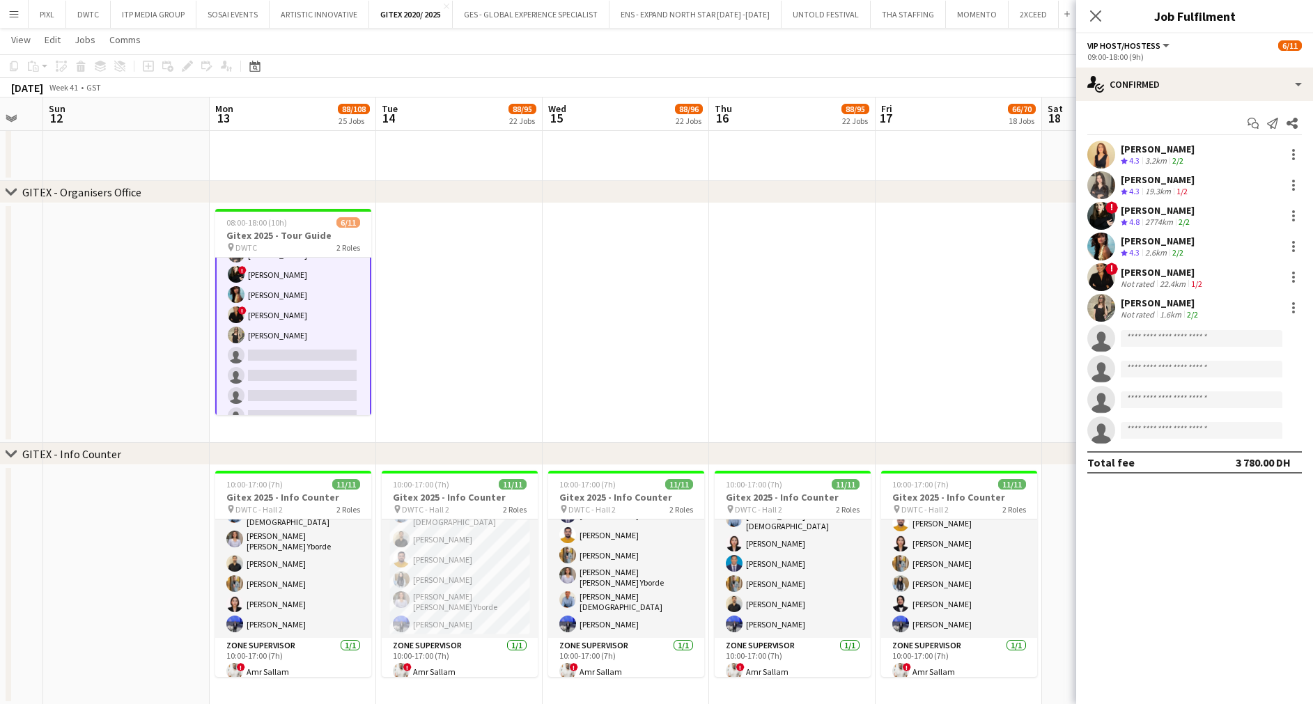
click at [1144, 302] on div "[PERSON_NAME]" at bounding box center [1161, 303] width 80 height 13
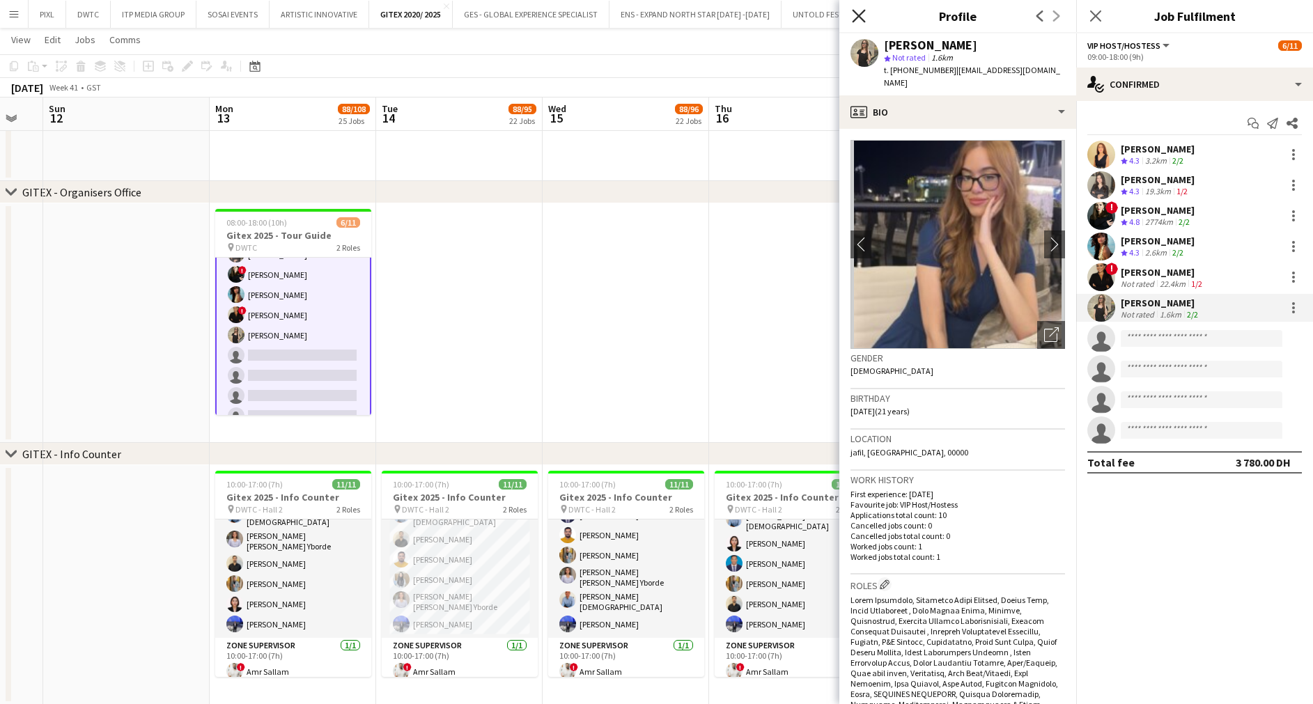
click at [864, 12] on icon at bounding box center [858, 15] width 13 height 13
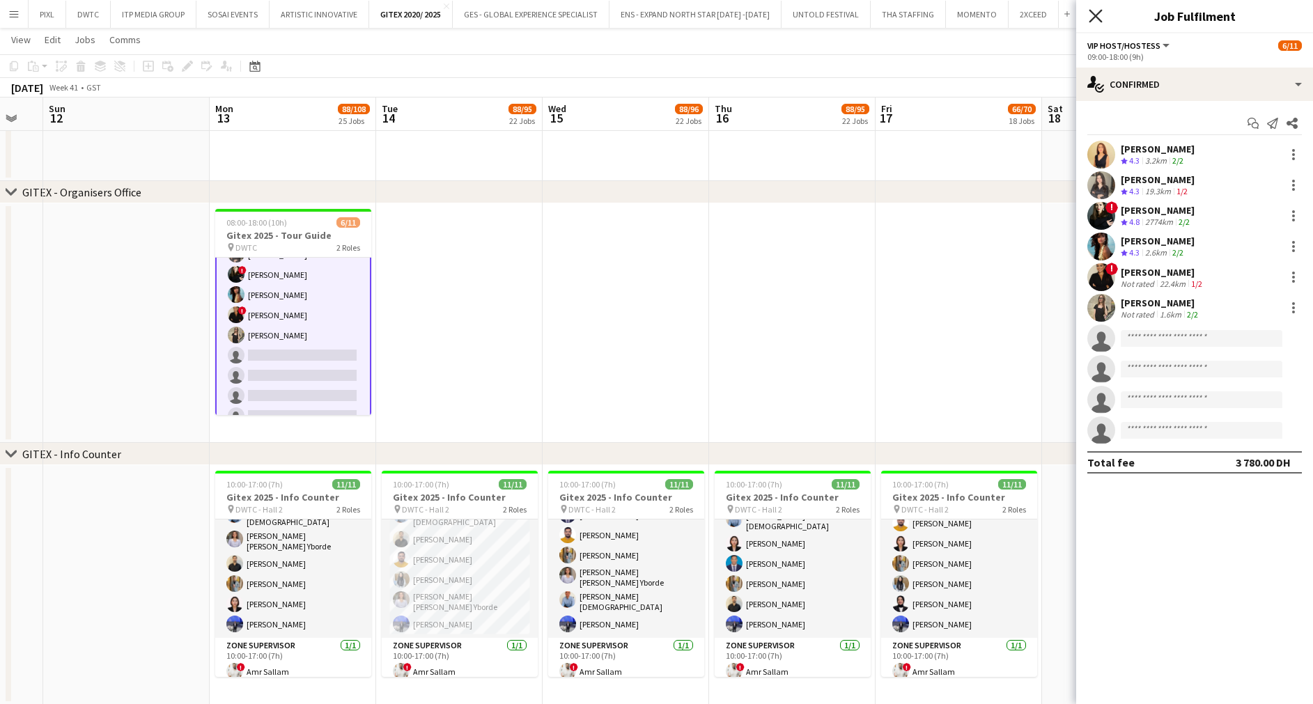
click at [1098, 17] on icon "Close pop-in" at bounding box center [1094, 15] width 13 height 13
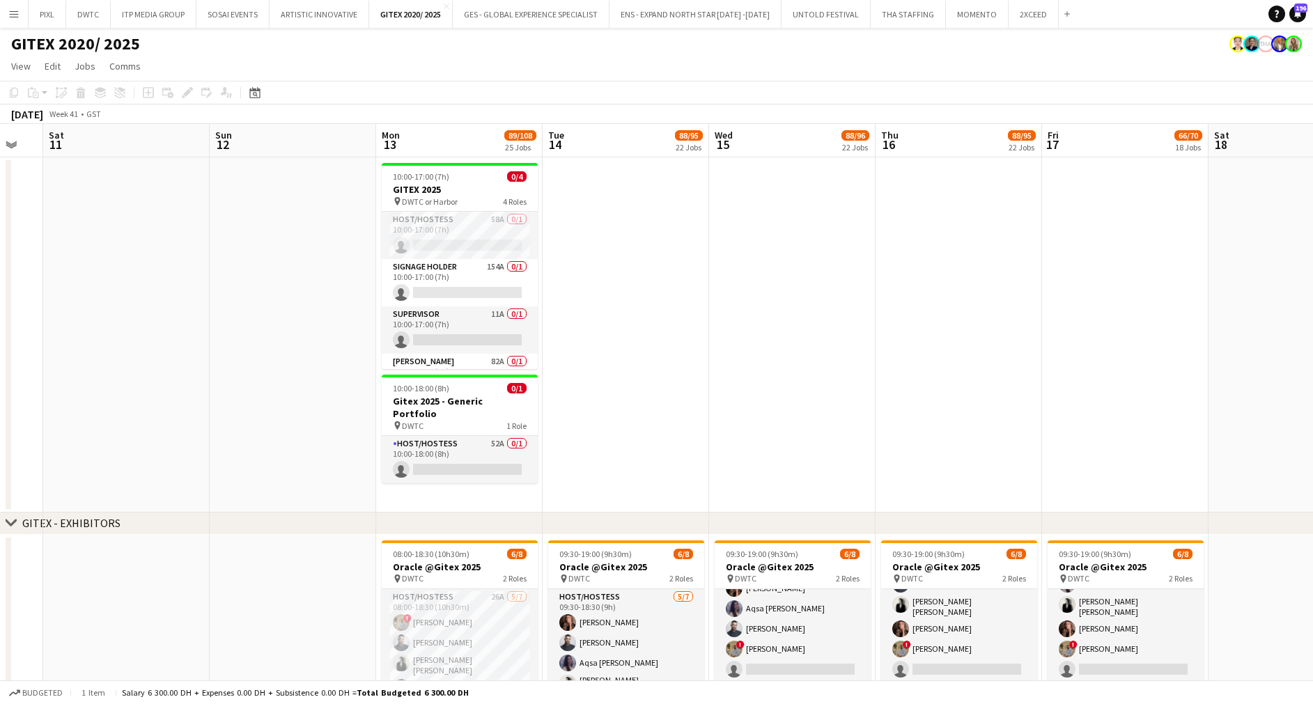
scroll to position [0, 356]
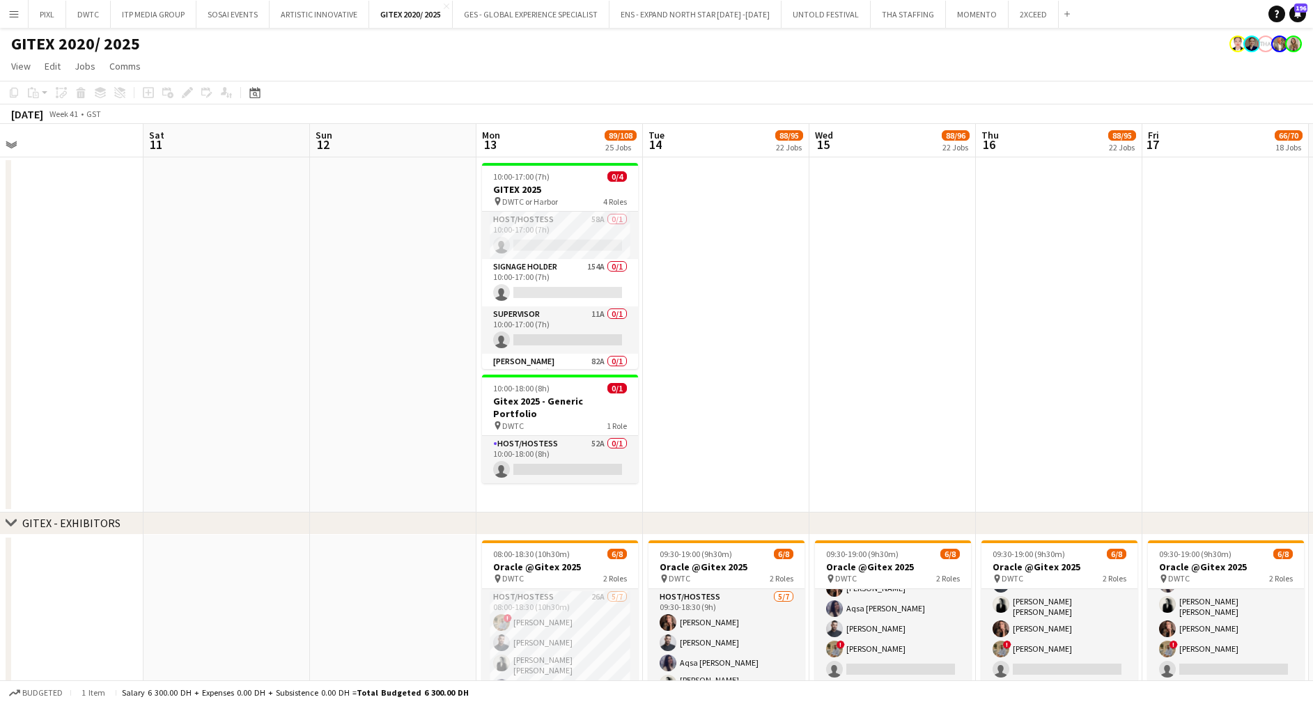
drag, startPoint x: 424, startPoint y: 373, endPoint x: 692, endPoint y: 374, distance: 267.4
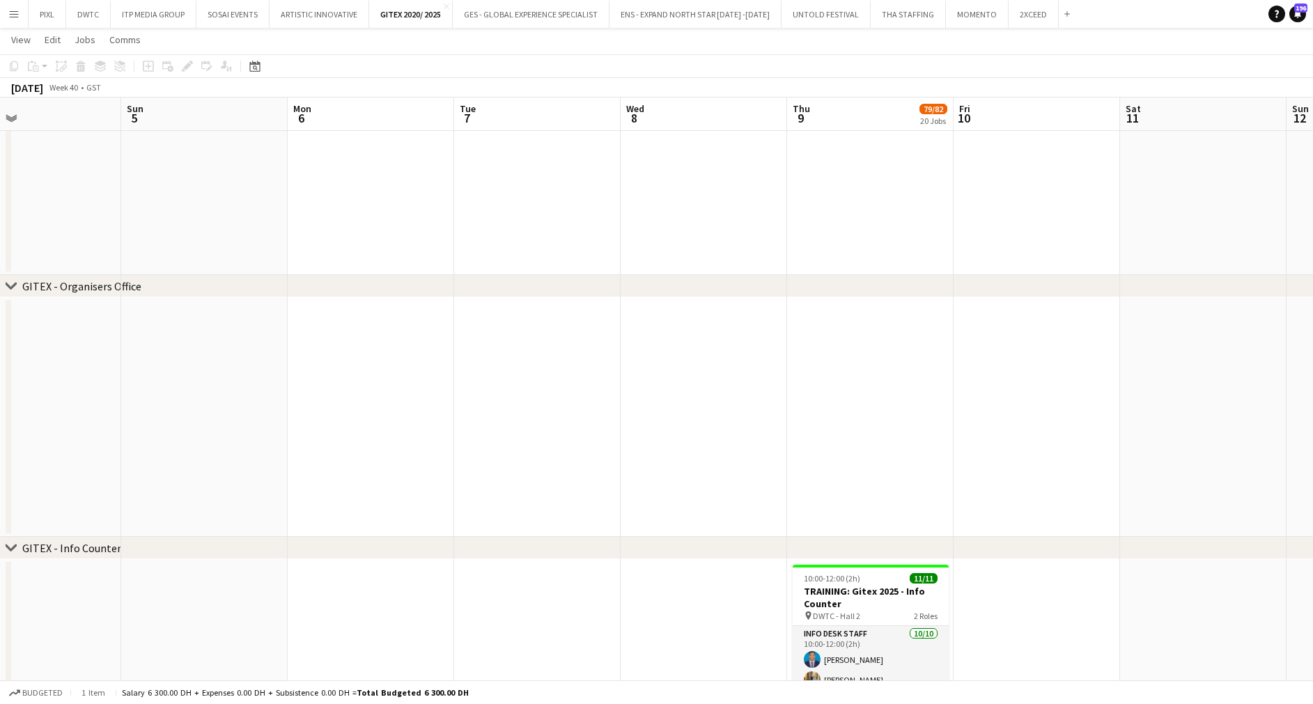
scroll to position [0, 378]
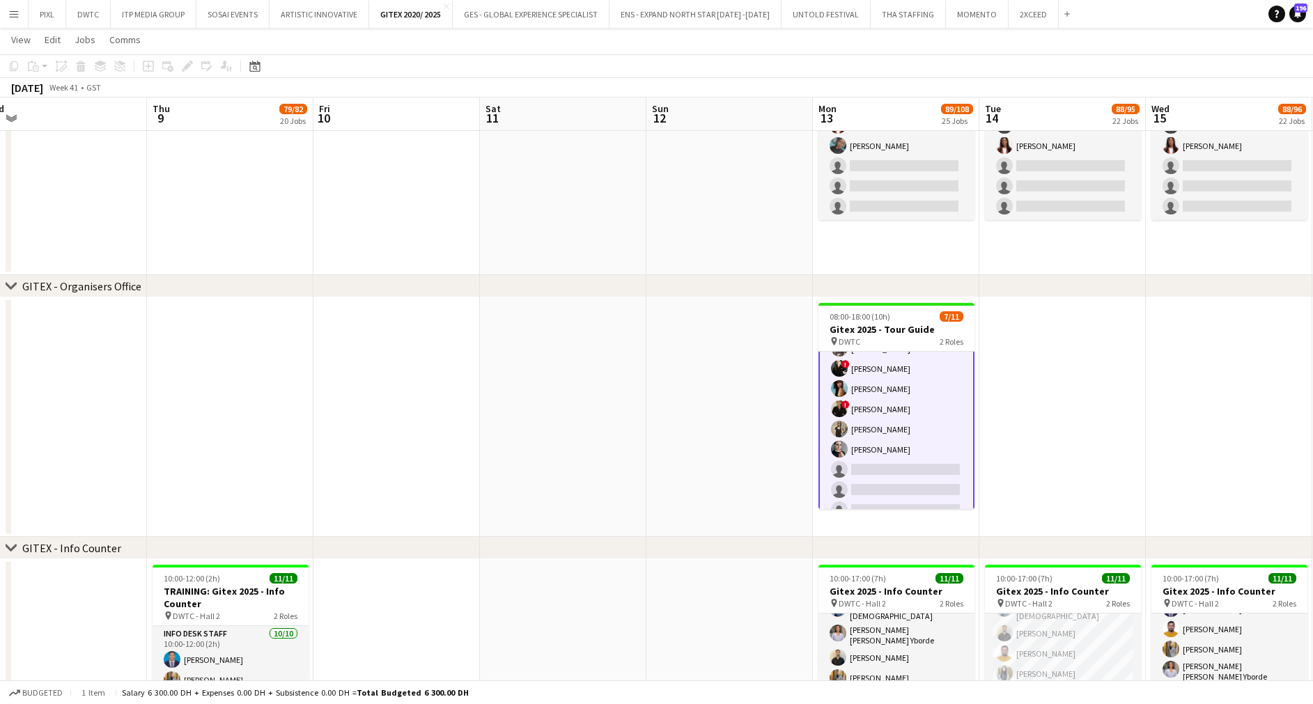
drag, startPoint x: 1058, startPoint y: 396, endPoint x: 586, endPoint y: 398, distance: 471.5
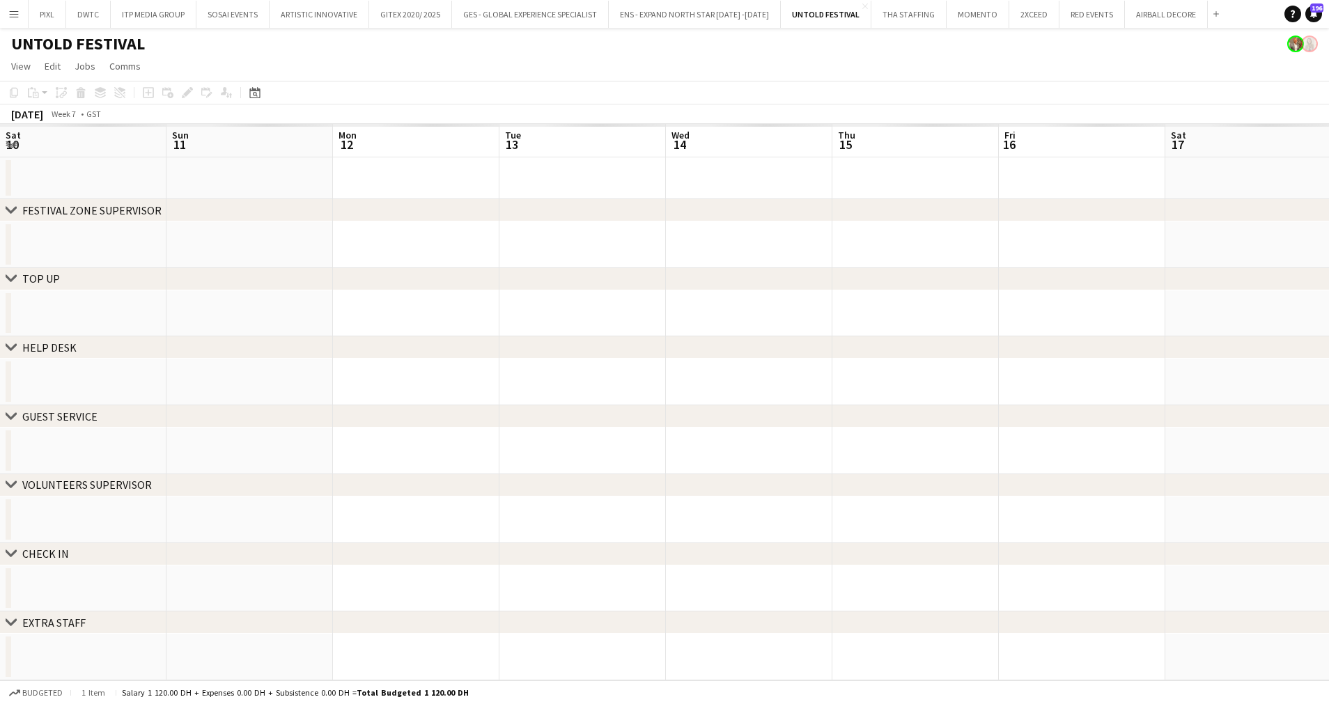
scroll to position [0, 428]
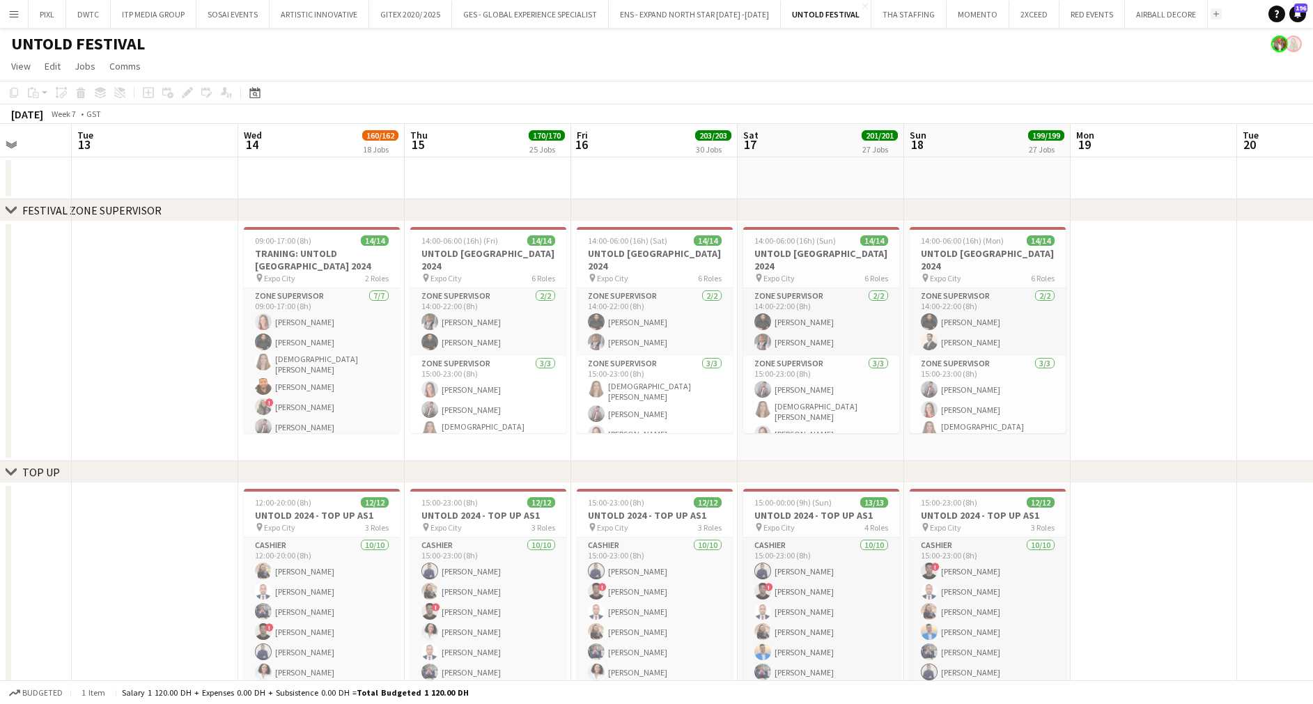
click at [1213, 12] on app-icon "Add" at bounding box center [1216, 14] width 6 height 6
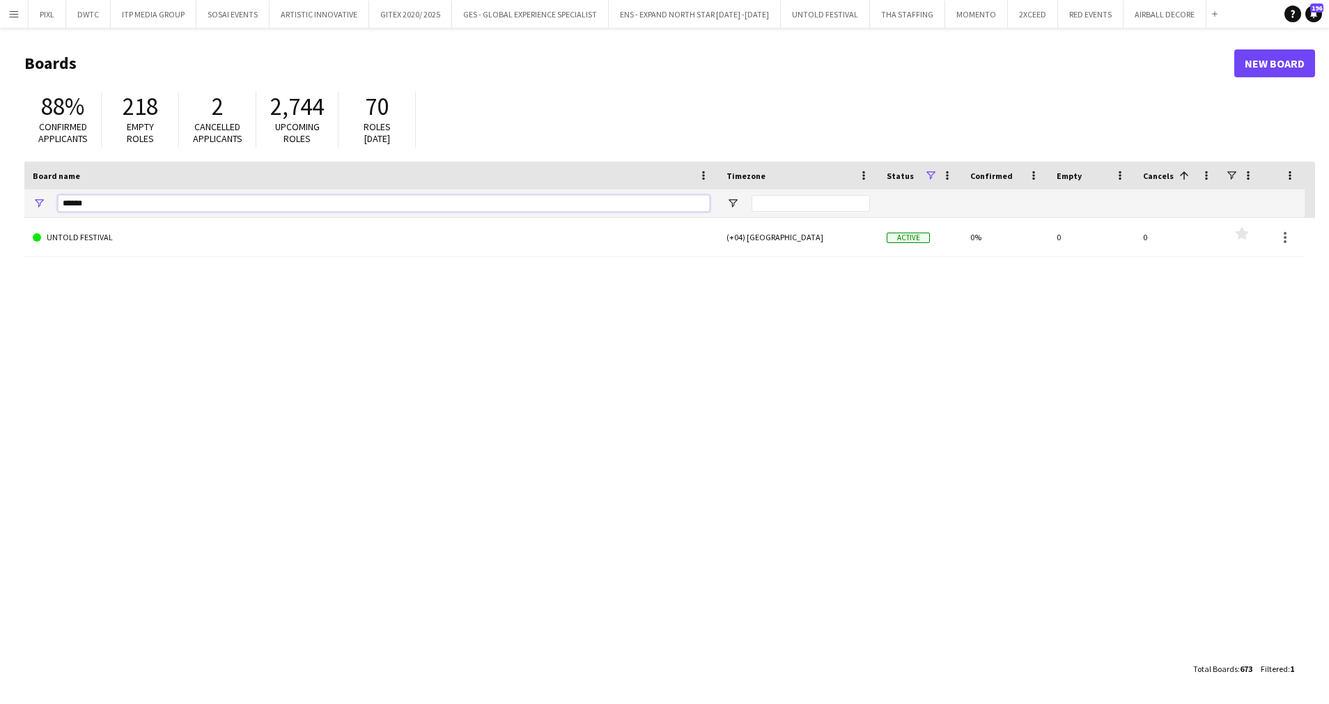
drag, startPoint x: 111, startPoint y: 198, endPoint x: 29, endPoint y: 204, distance: 82.4
click at [34, 205] on div "******" at bounding box center [371, 203] width 694 height 28
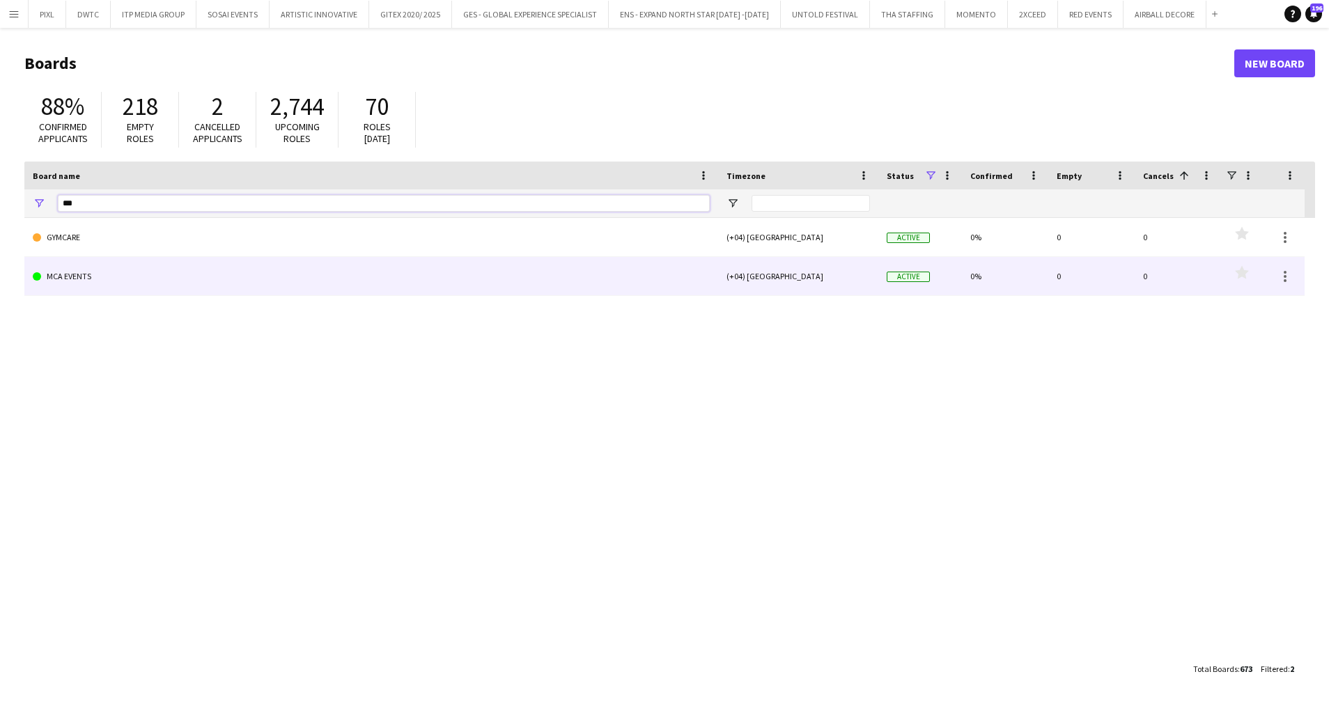
type input "***"
click at [111, 279] on link "MCA EVENTS" at bounding box center [371, 276] width 677 height 39
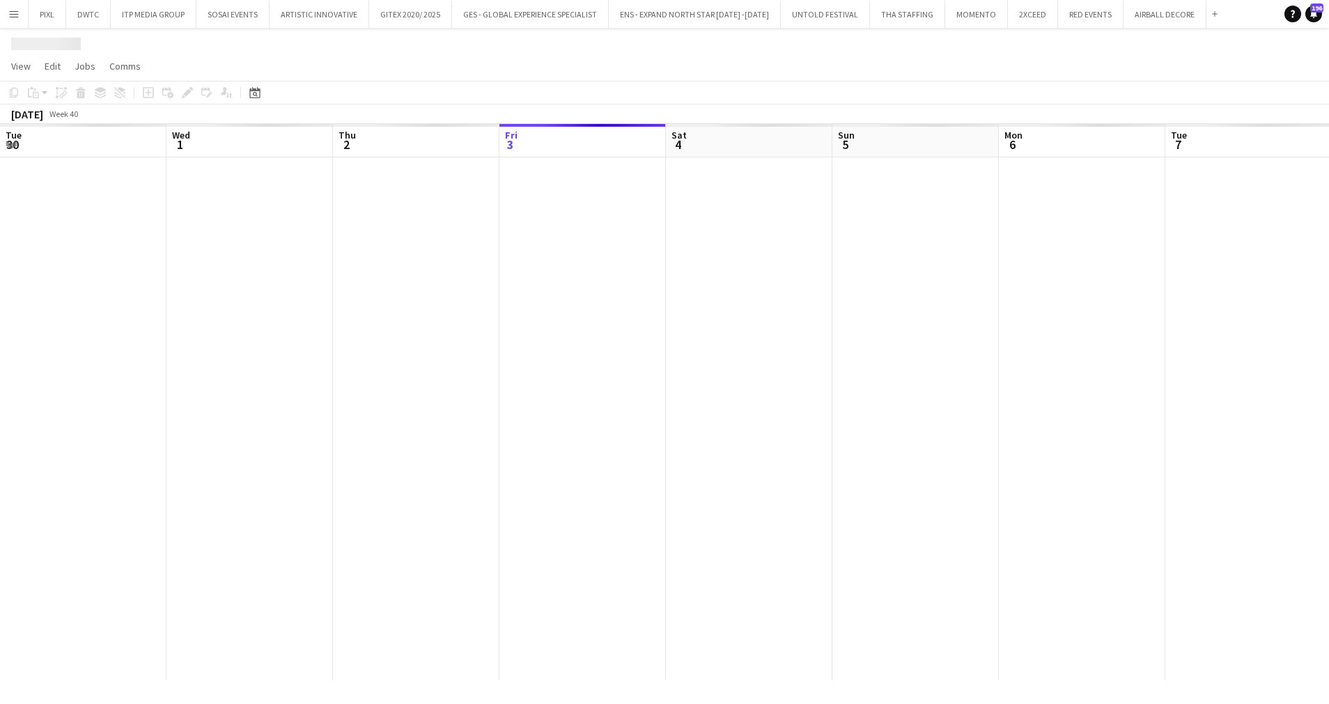
scroll to position [0, 333]
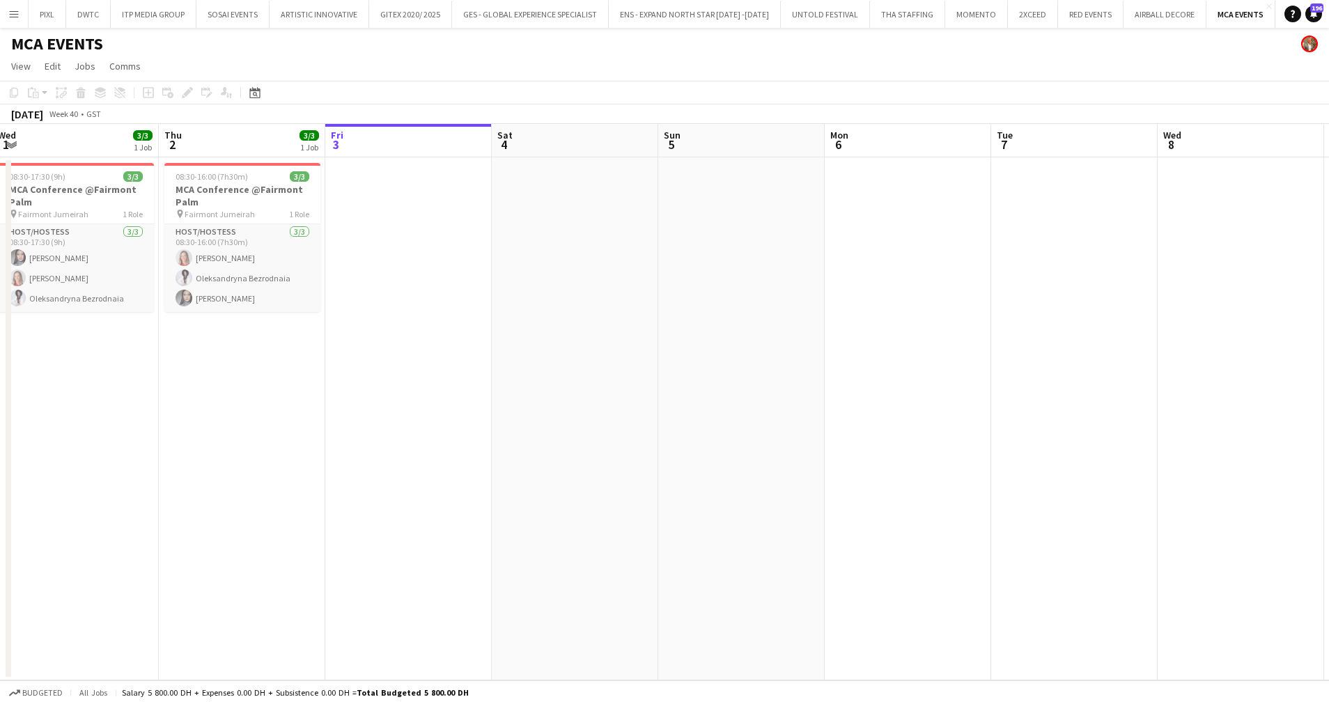
drag, startPoint x: 263, startPoint y: 394, endPoint x: 442, endPoint y: 391, distance: 179.7
click at [422, 400] on app-calendar-viewport "Mon 29 Tue 30 3/3 1 Job Wed 1 3/3 1 Job Thu 2 3/3 1 Job Fri 3 Sat 4 Sun 5 Mon 6…" at bounding box center [664, 402] width 1329 height 556
click at [143, 10] on button "ITP MEDIA GROUP Close" at bounding box center [154, 14] width 86 height 27
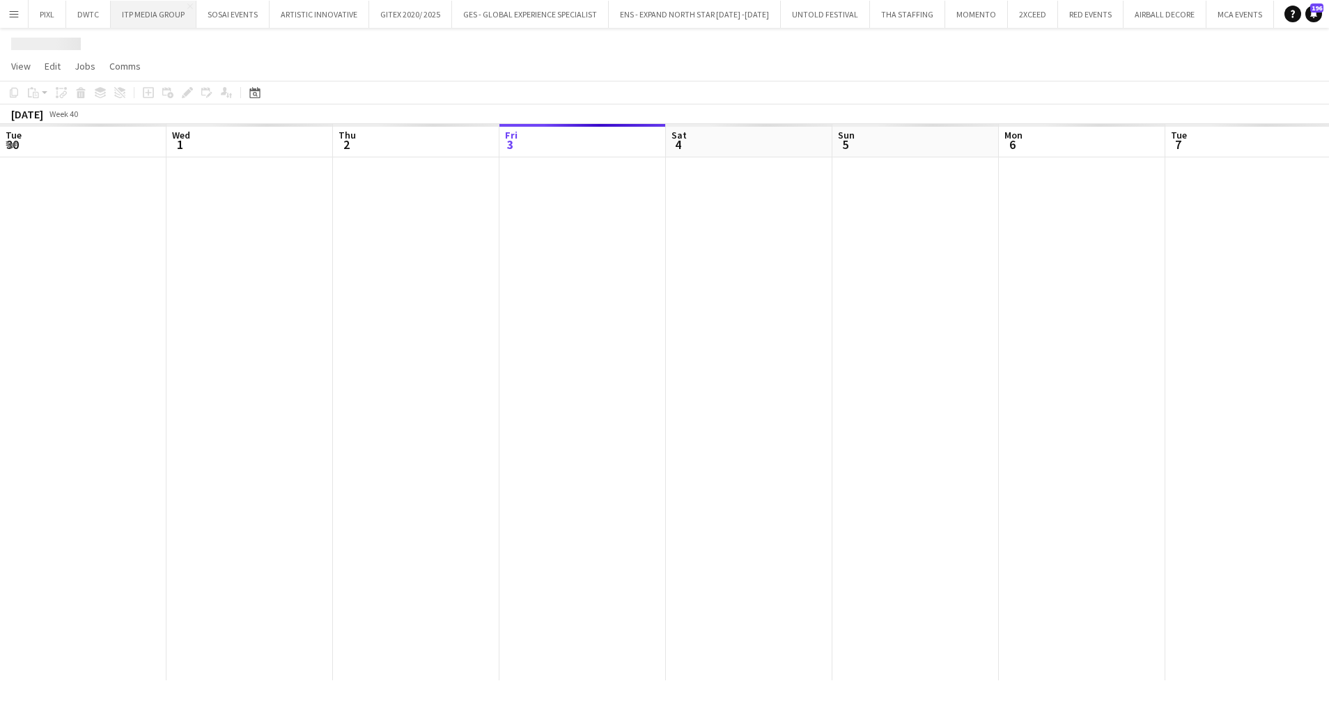
scroll to position [0, 333]
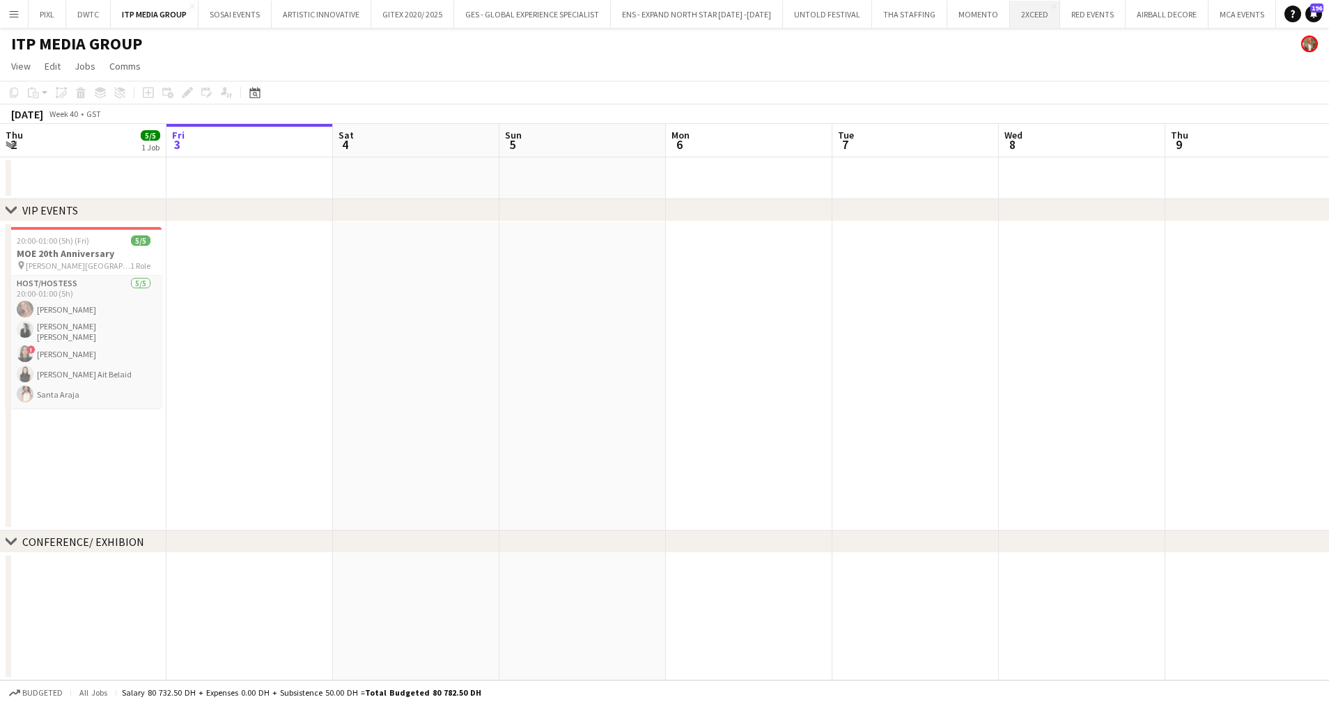
click at [1010, 13] on button "2XCEED Close" at bounding box center [1035, 14] width 50 height 27
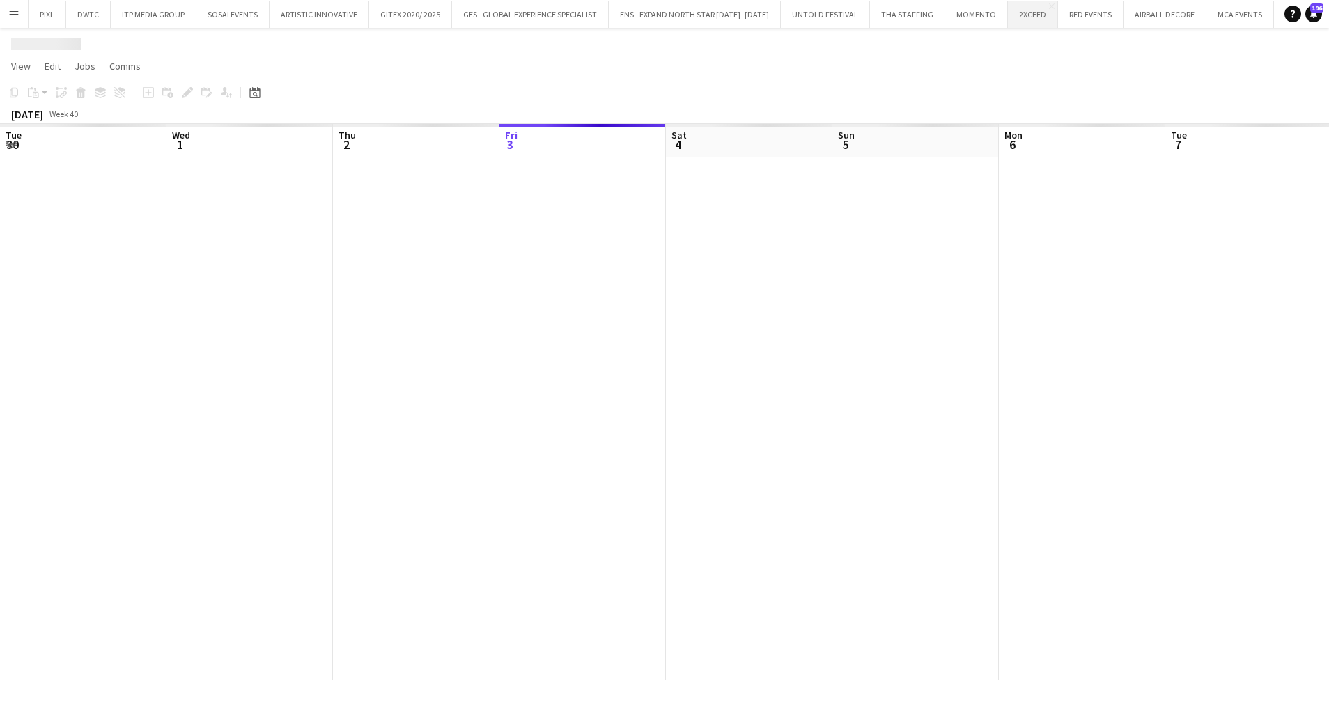
scroll to position [0, 333]
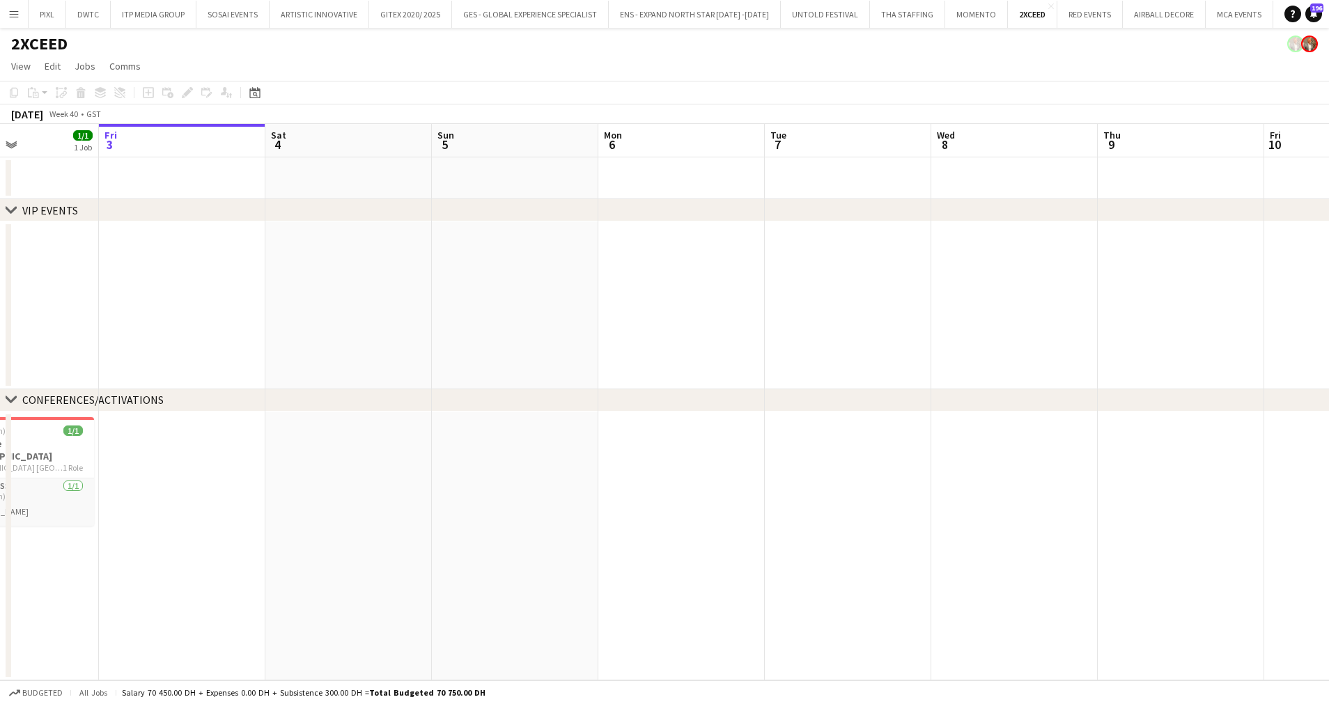
drag, startPoint x: 311, startPoint y: 306, endPoint x: 594, endPoint y: 304, distance: 283.4
click at [595, 308] on app-calendar-viewport "Tue 30 Wed 1 Thu 2 1/1 1 Job Fri 3 Sat 4 Sun 5 Mon 6 Tue 7 Wed 8 Thu 9 Fri 10 S…" at bounding box center [664, 402] width 1329 height 556
